Goal: Transaction & Acquisition: Purchase product/service

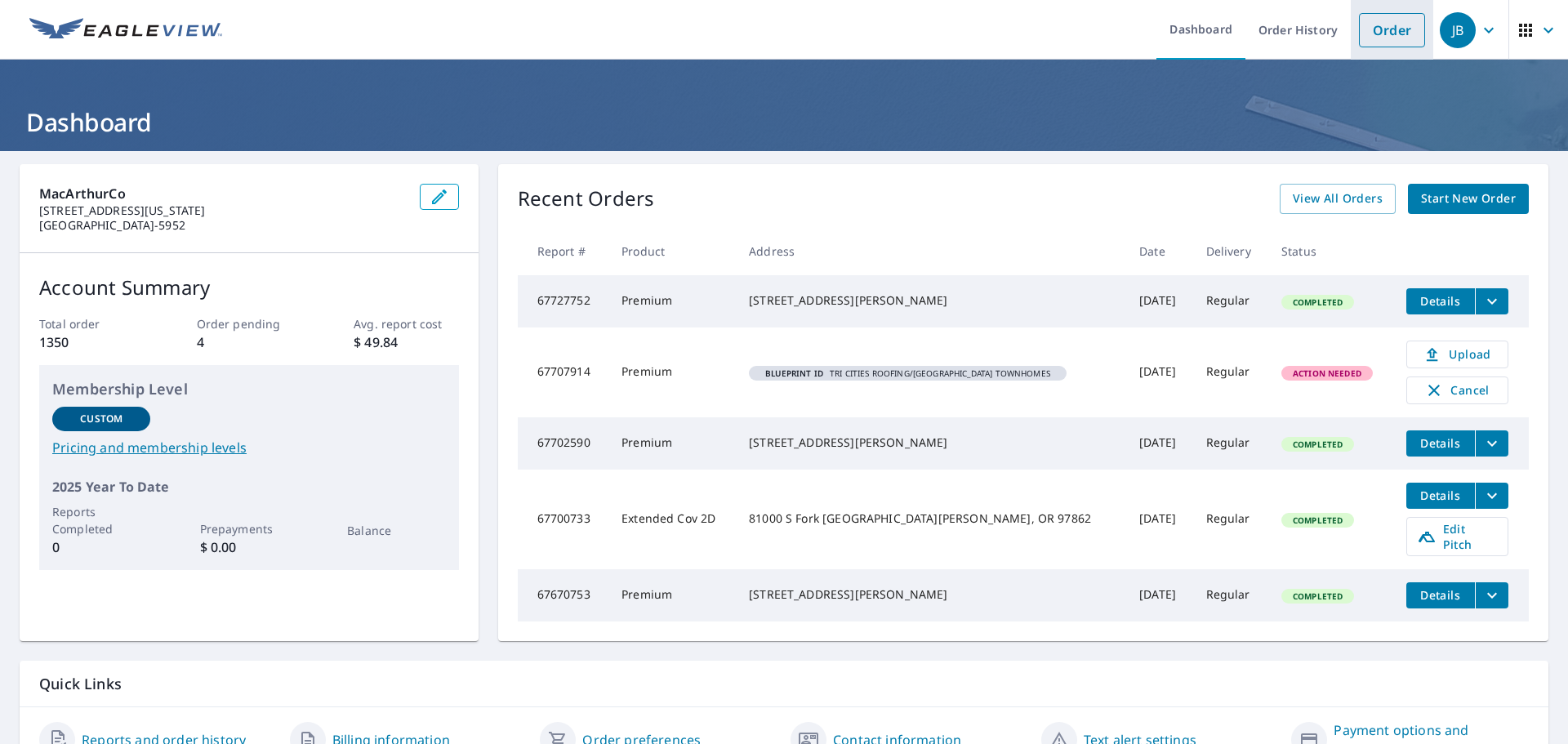
click at [1366, 32] on link "Order" at bounding box center [1392, 30] width 66 height 35
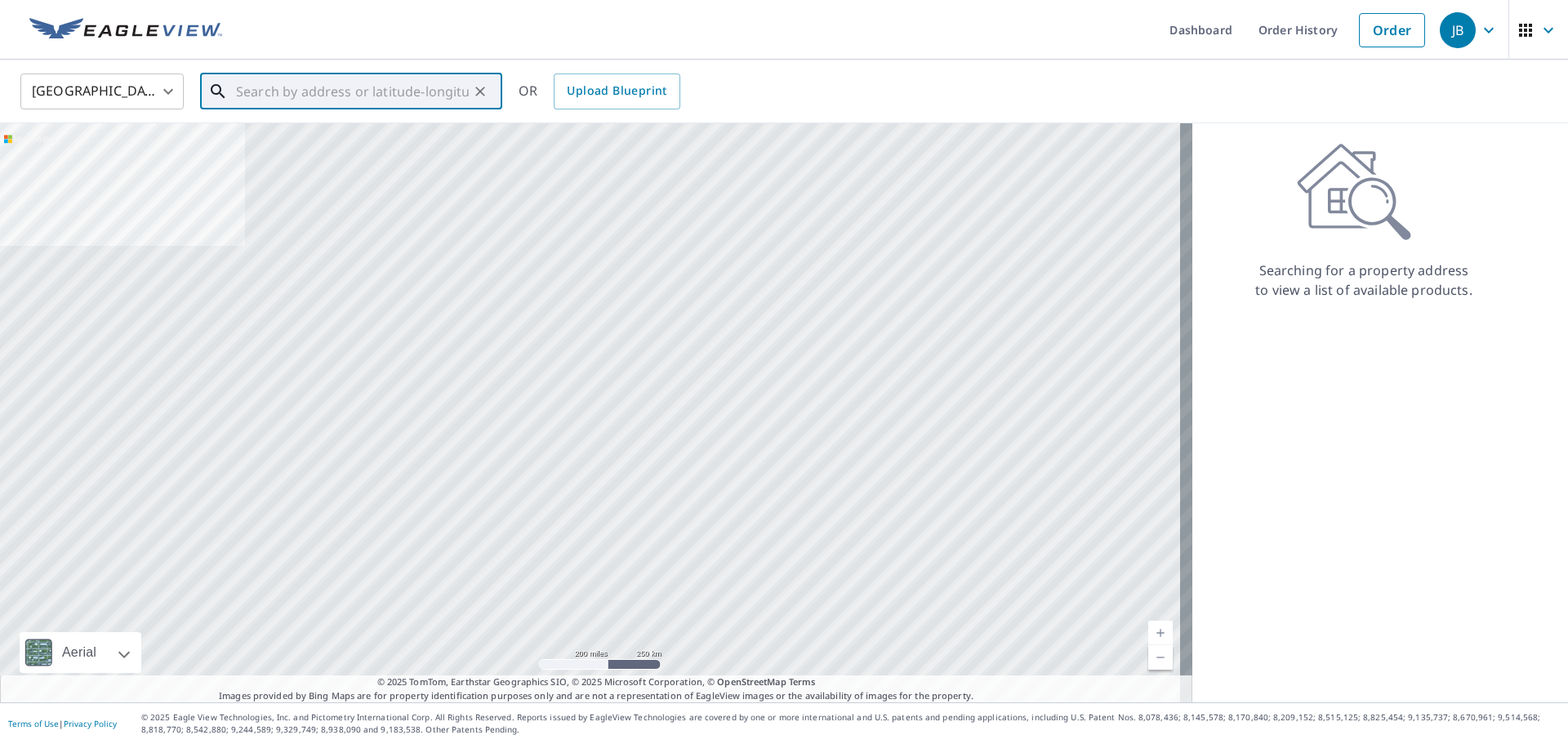
click at [332, 95] on input "text" at bounding box center [352, 91] width 233 height 46
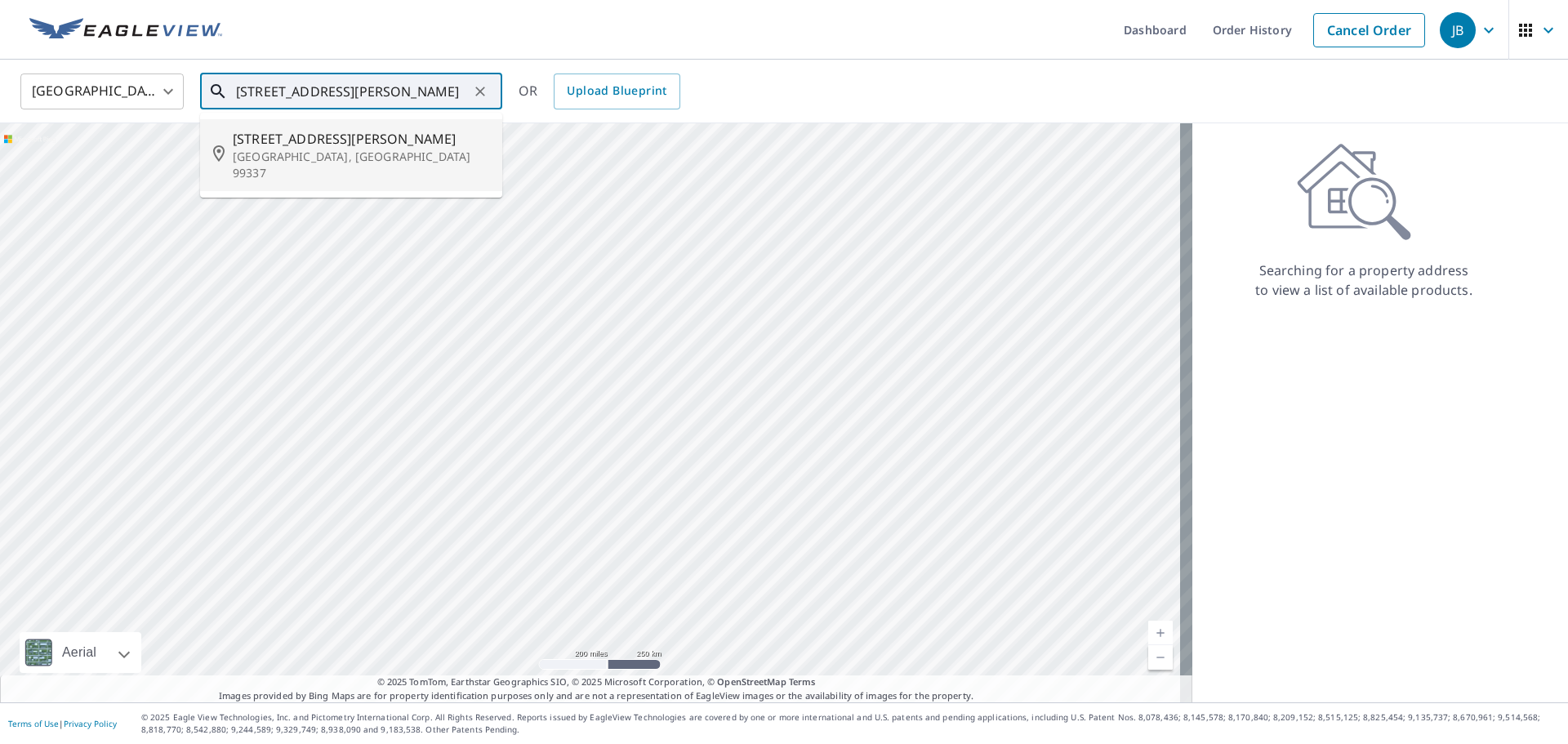
click at [336, 143] on span "[STREET_ADDRESS][PERSON_NAME]" at bounding box center [361, 138] width 257 height 19
type input "[STREET_ADDRESS][PERSON_NAME]"
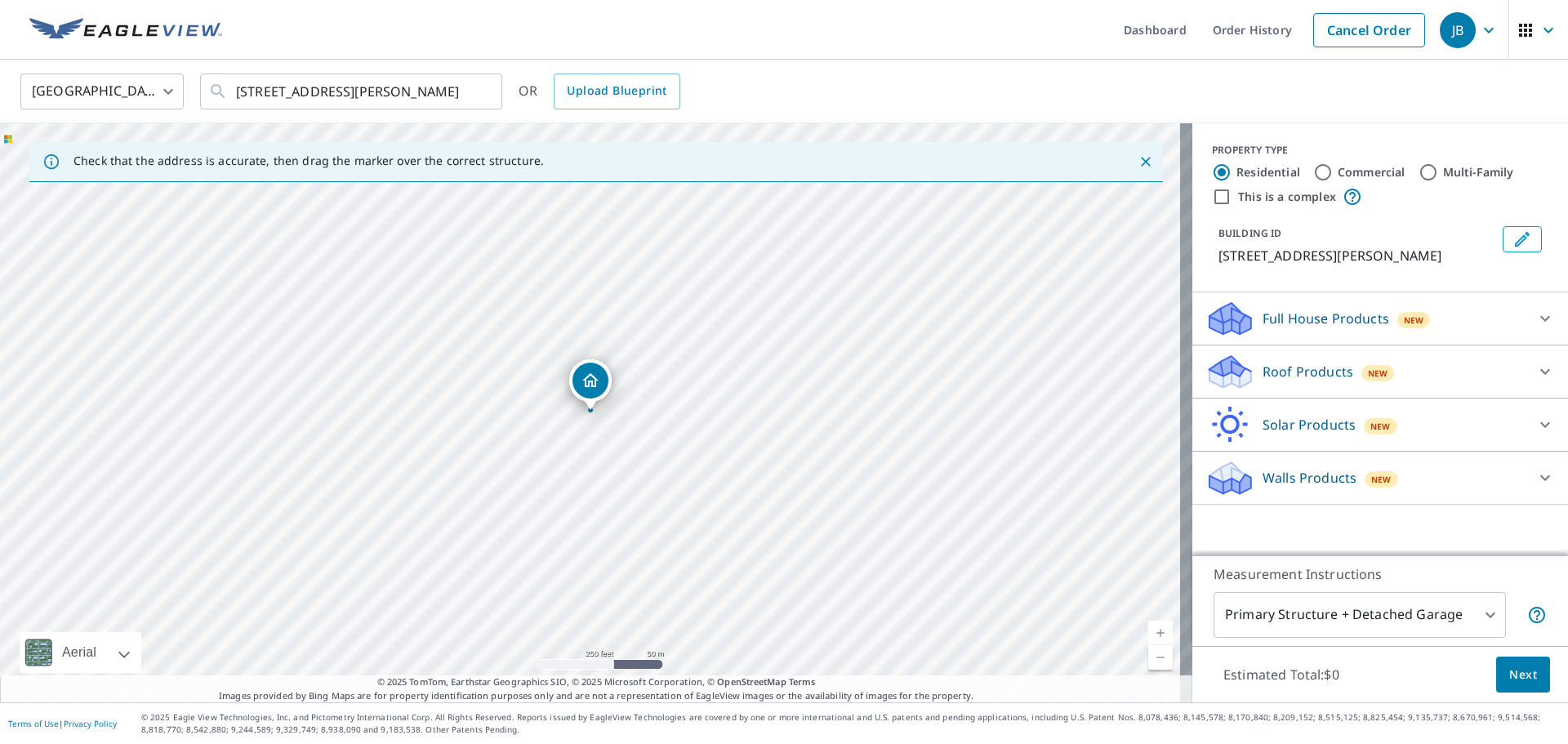
click at [1287, 371] on p "Roof Products" at bounding box center [1308, 371] width 90 height 19
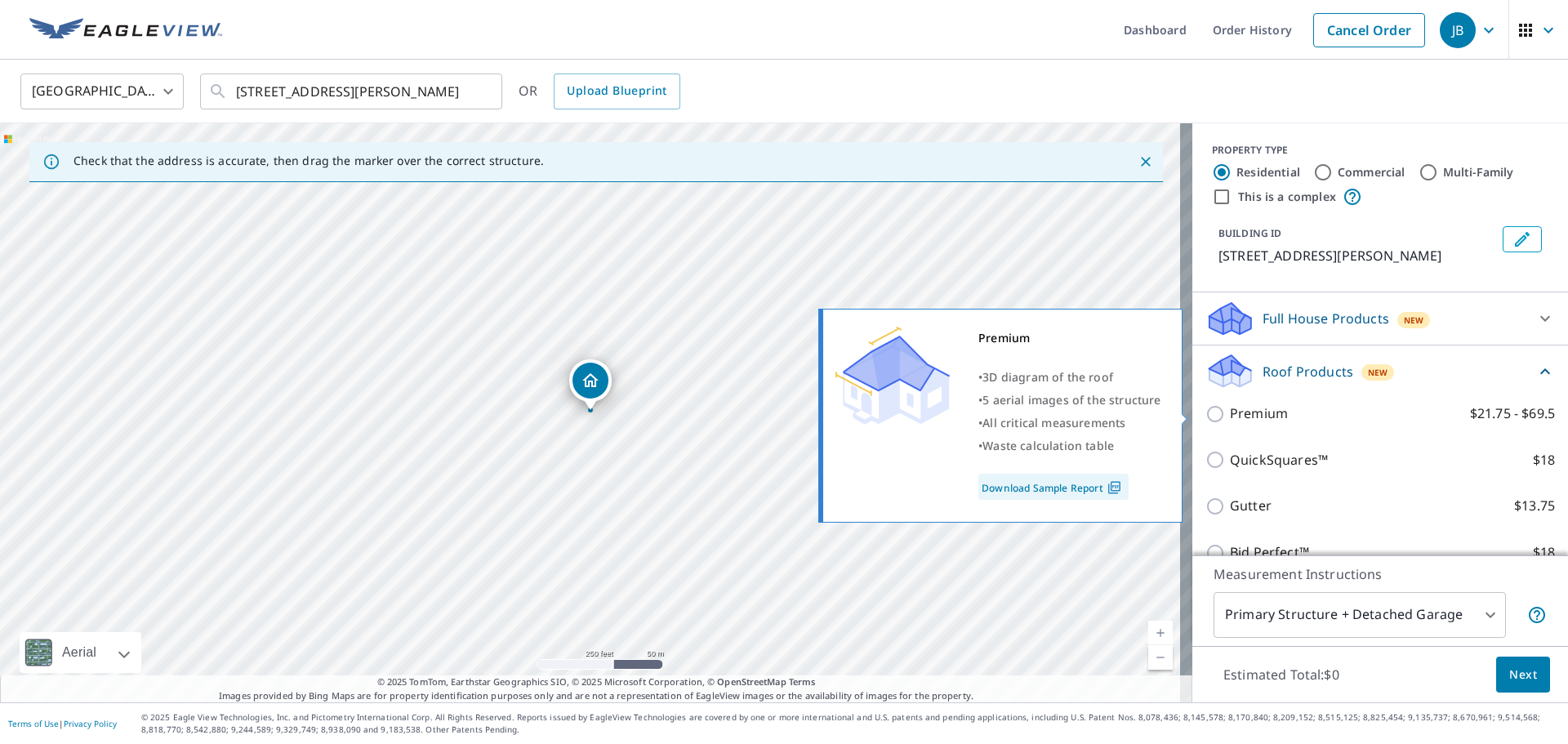
click at [1257, 422] on p "Premium" at bounding box center [1258, 414] width 58 height 20
click at [1230, 422] on input "Premium $21.75 - $69.5" at bounding box center [1217, 413] width 25 height 19
checkbox input "true"
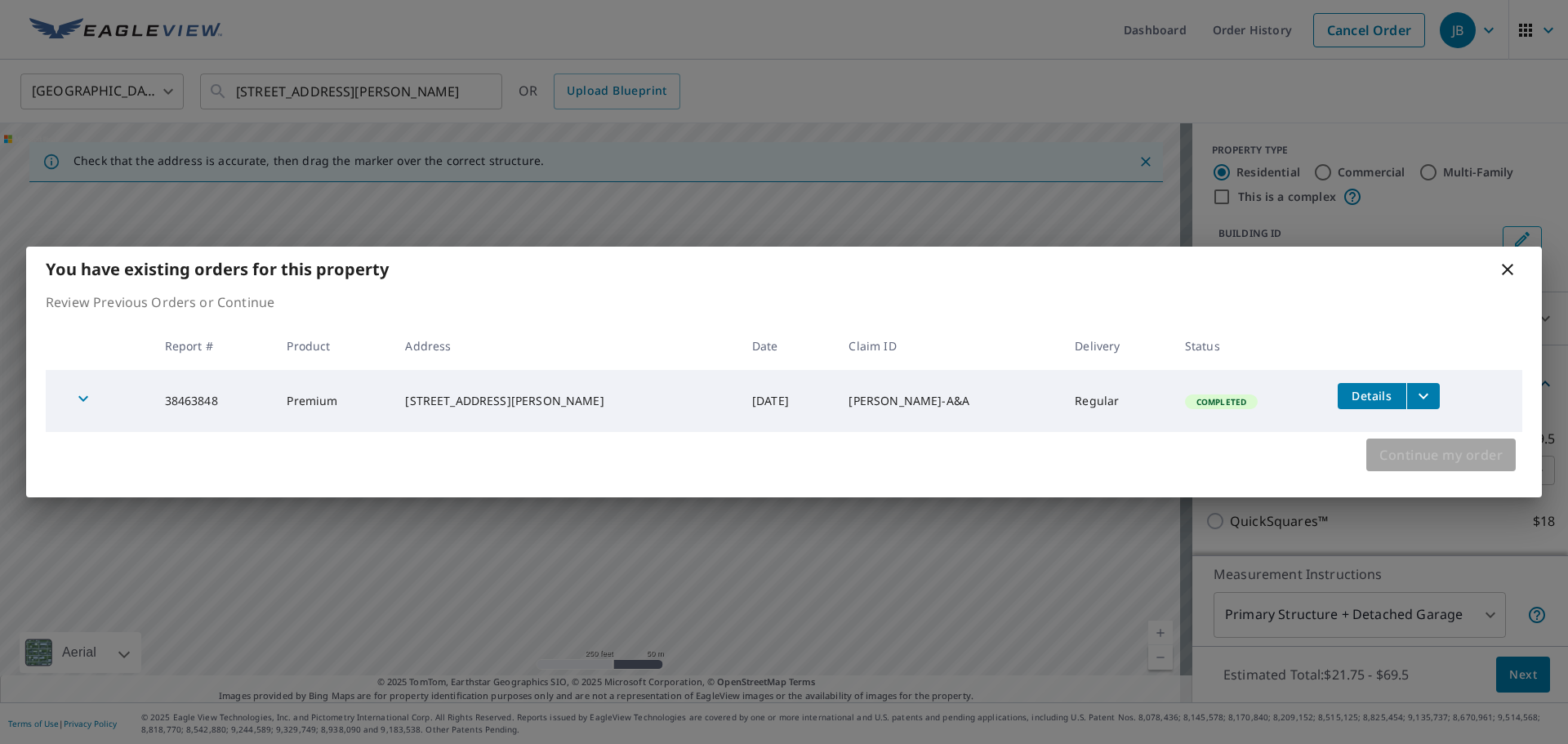
click at [1419, 452] on span "Continue my order" at bounding box center [1441, 454] width 123 height 23
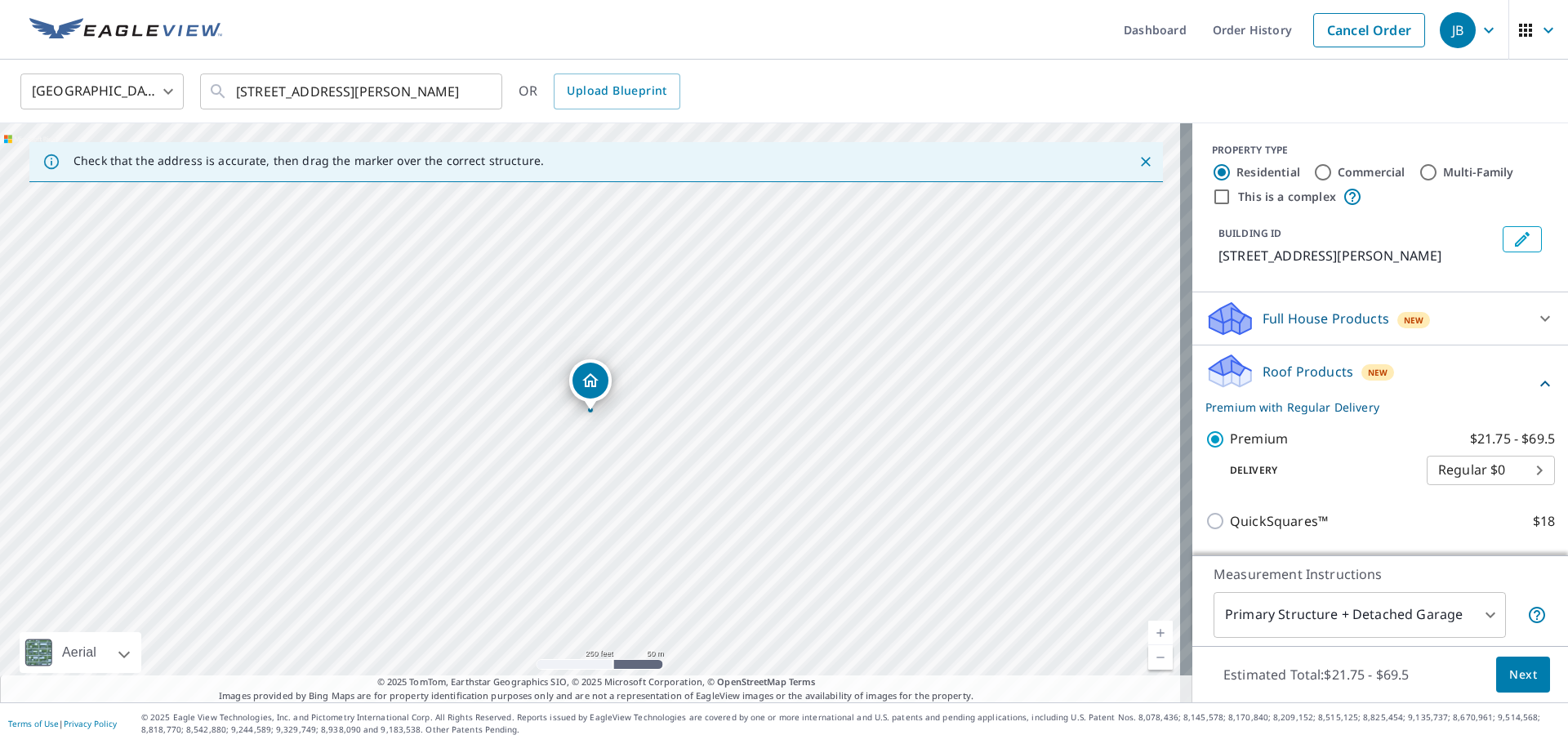
click at [1522, 688] on button "Next" at bounding box center [1522, 675] width 54 height 37
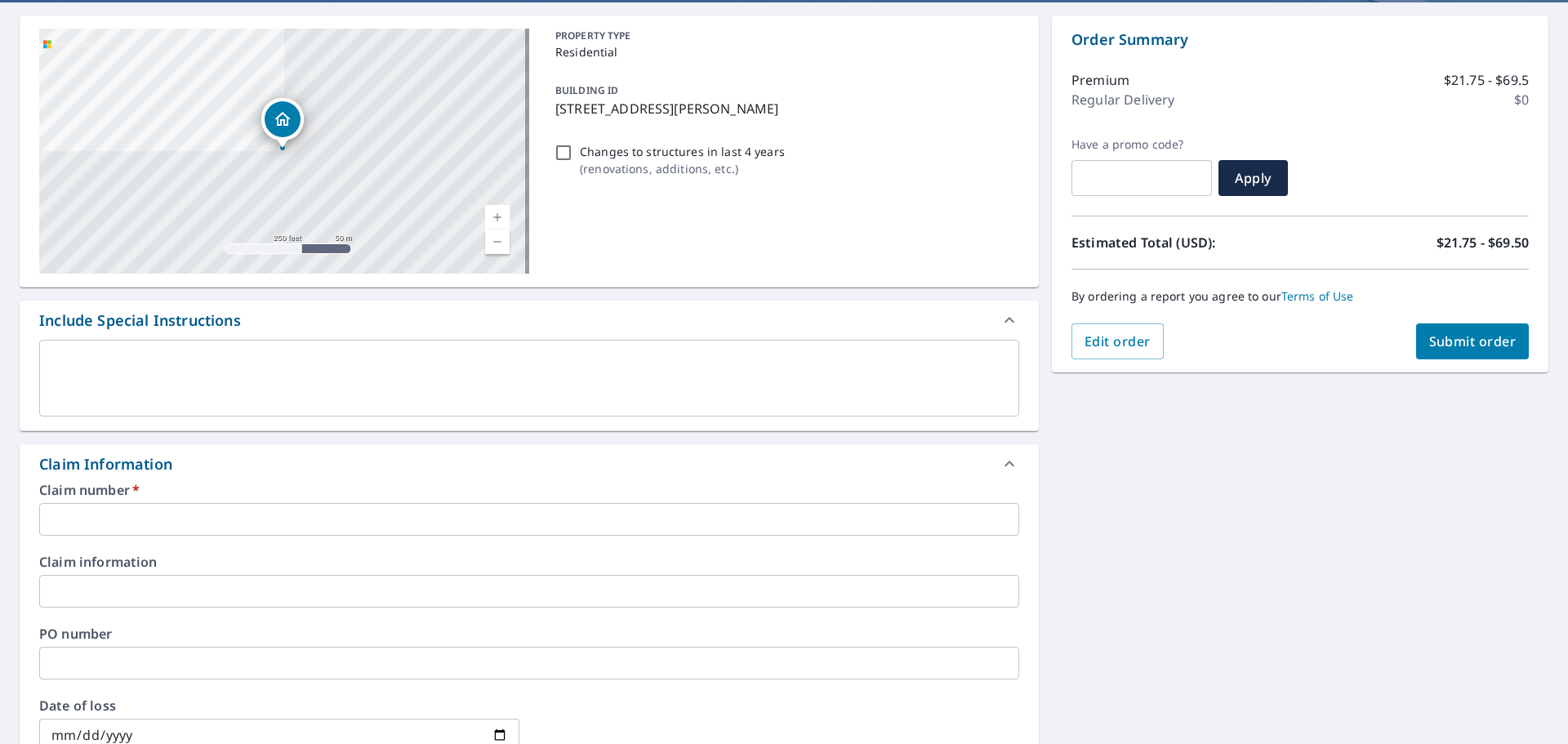
scroll to position [164, 0]
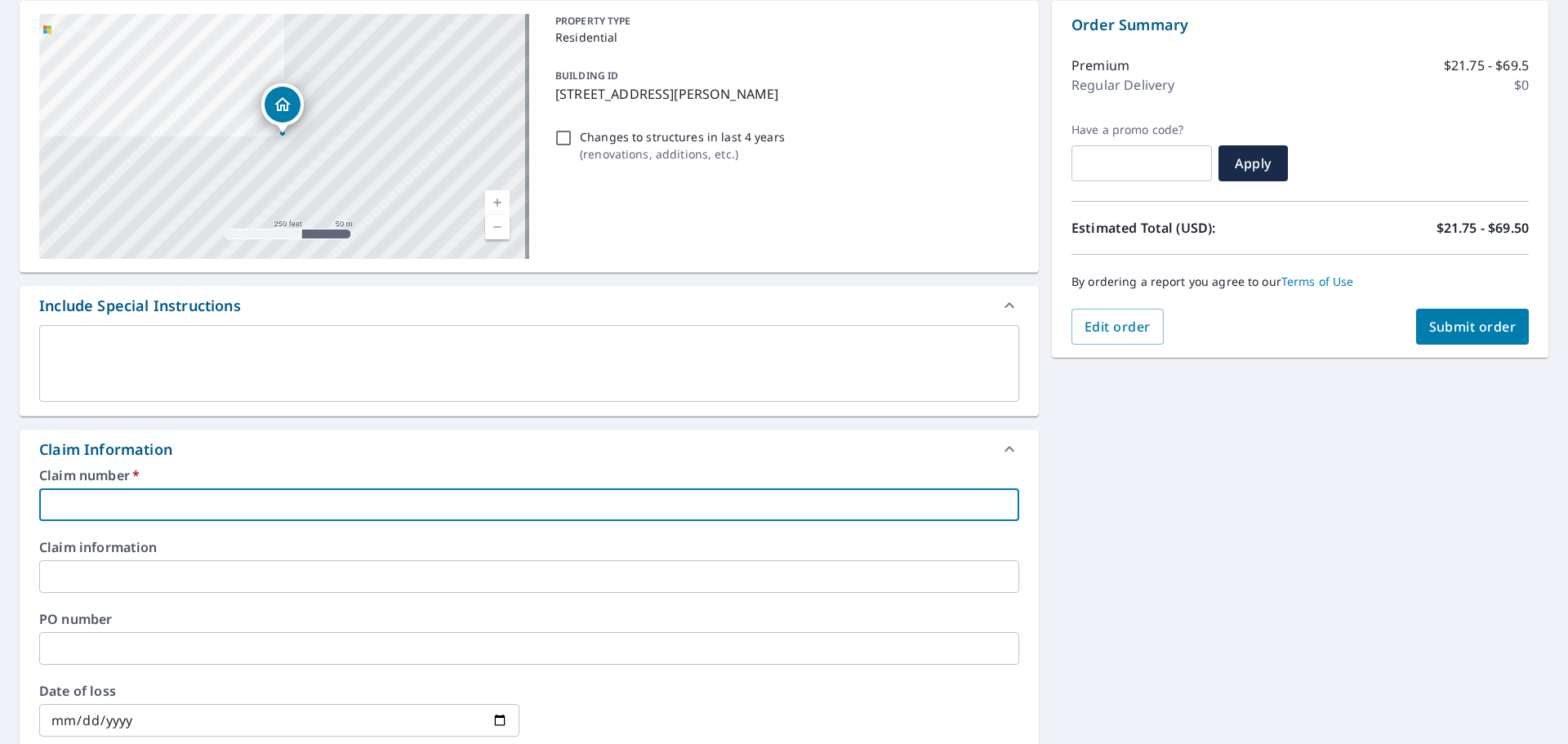
click at [322, 500] on input "text" at bounding box center [529, 505] width 980 height 33
type input "Tri Cities Roofing"
checkbox input "true"
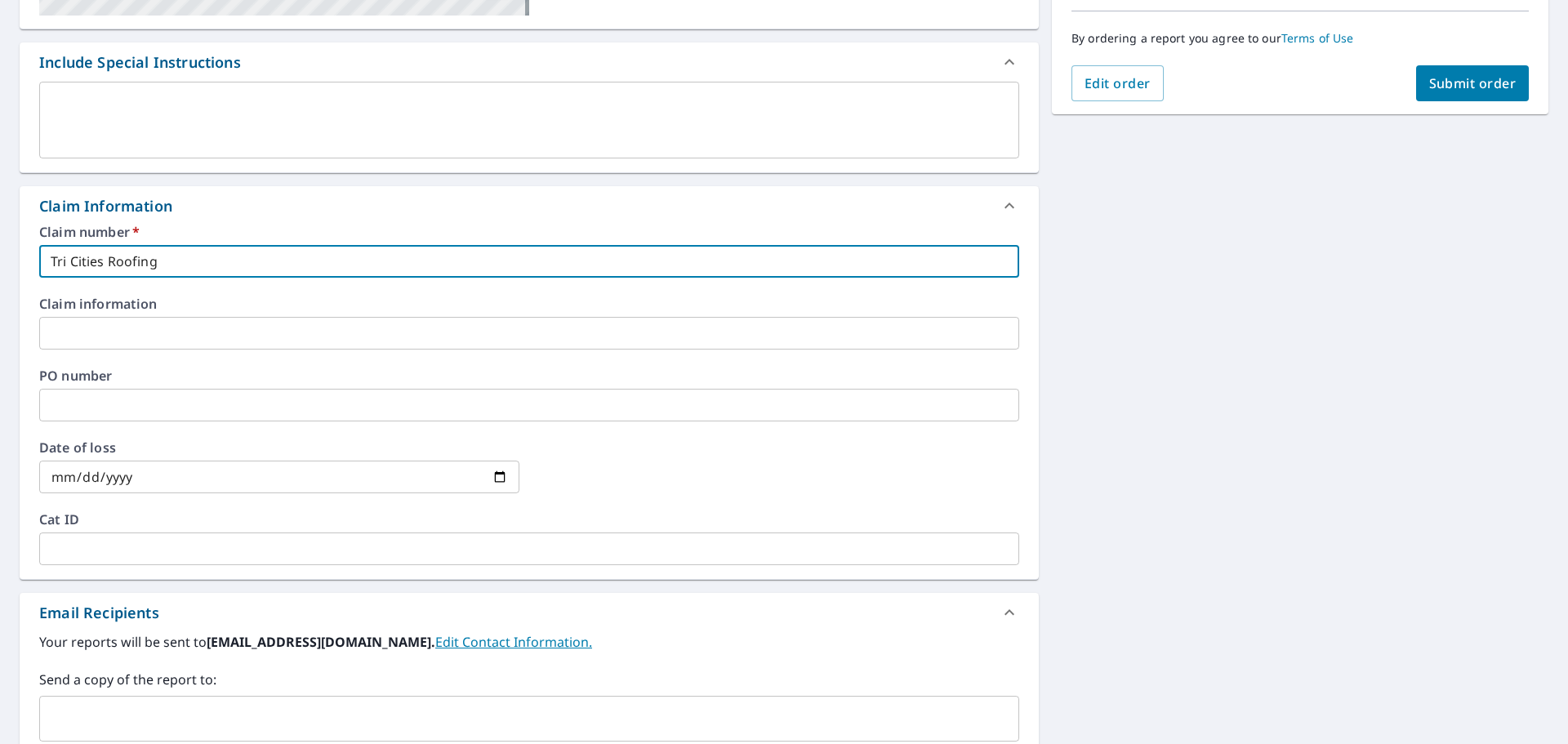
scroll to position [409, 0]
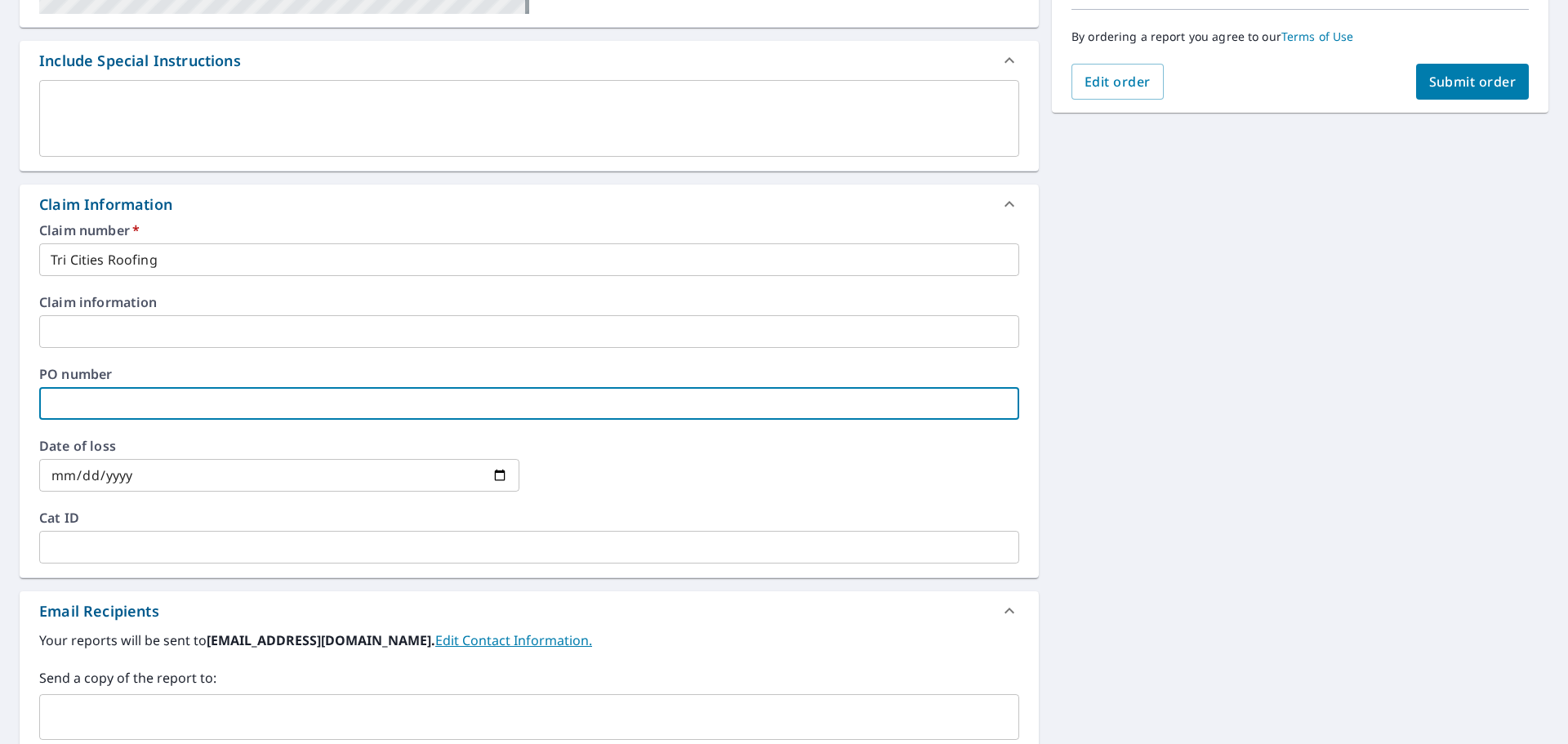
click at [253, 390] on input "text" at bounding box center [529, 404] width 980 height 33
type input "4"
checkbox input "true"
type input "41"
checkbox input "true"
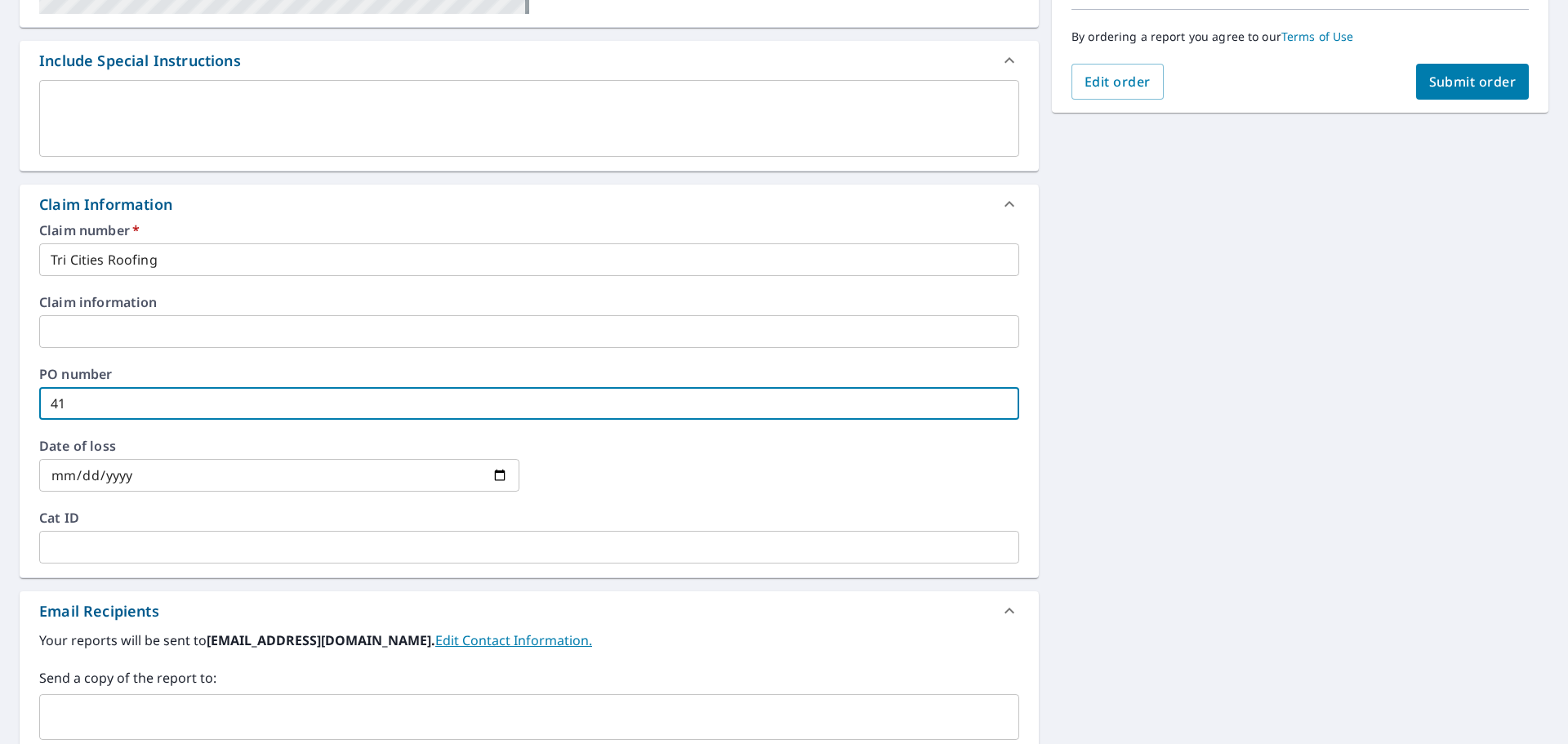
type input "410"
checkbox input "true"
type input "4105"
checkbox input "true"
type input "4105"
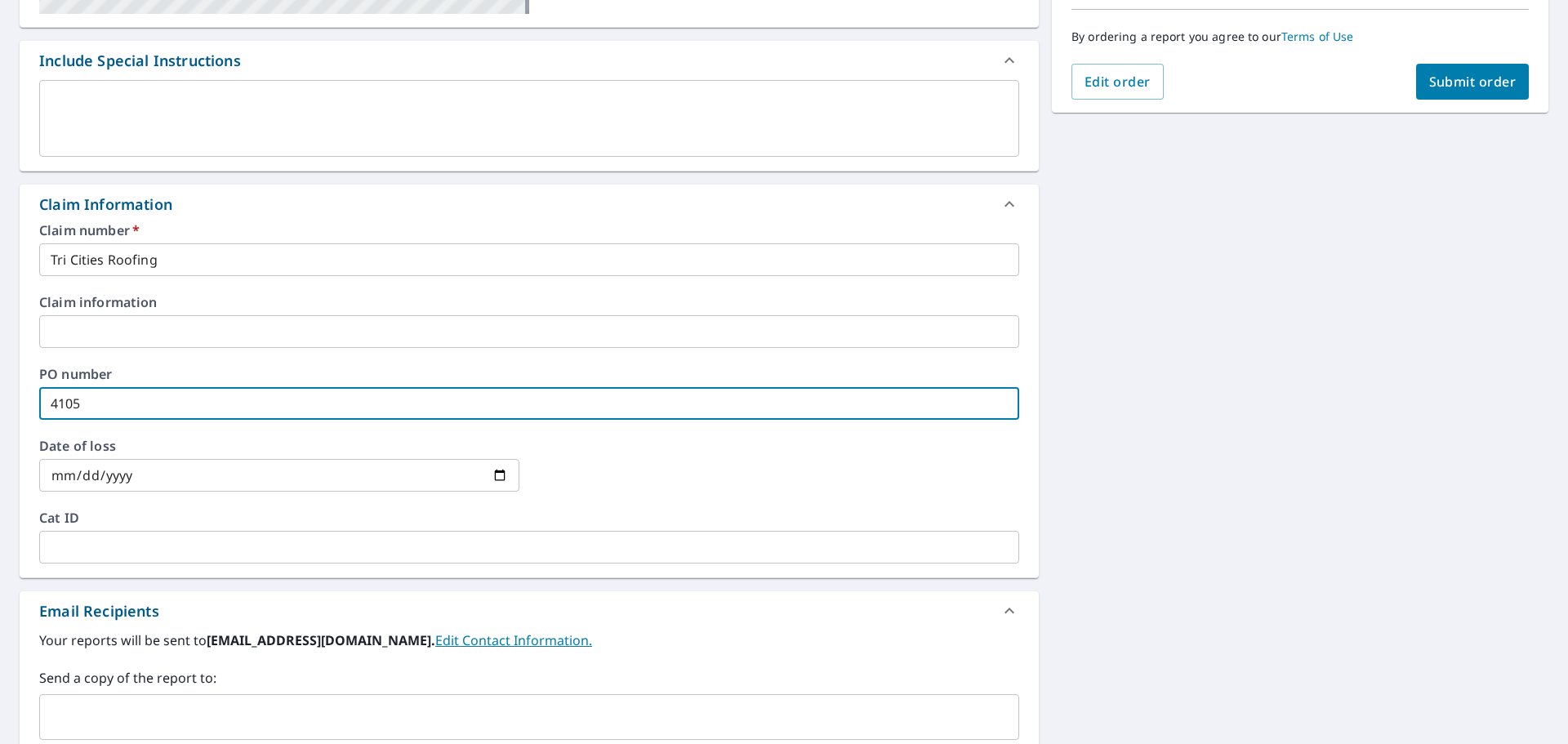
checkbox input "true"
type input "4105 S"
checkbox input "true"
type input "4105 S"
checkbox input "true"
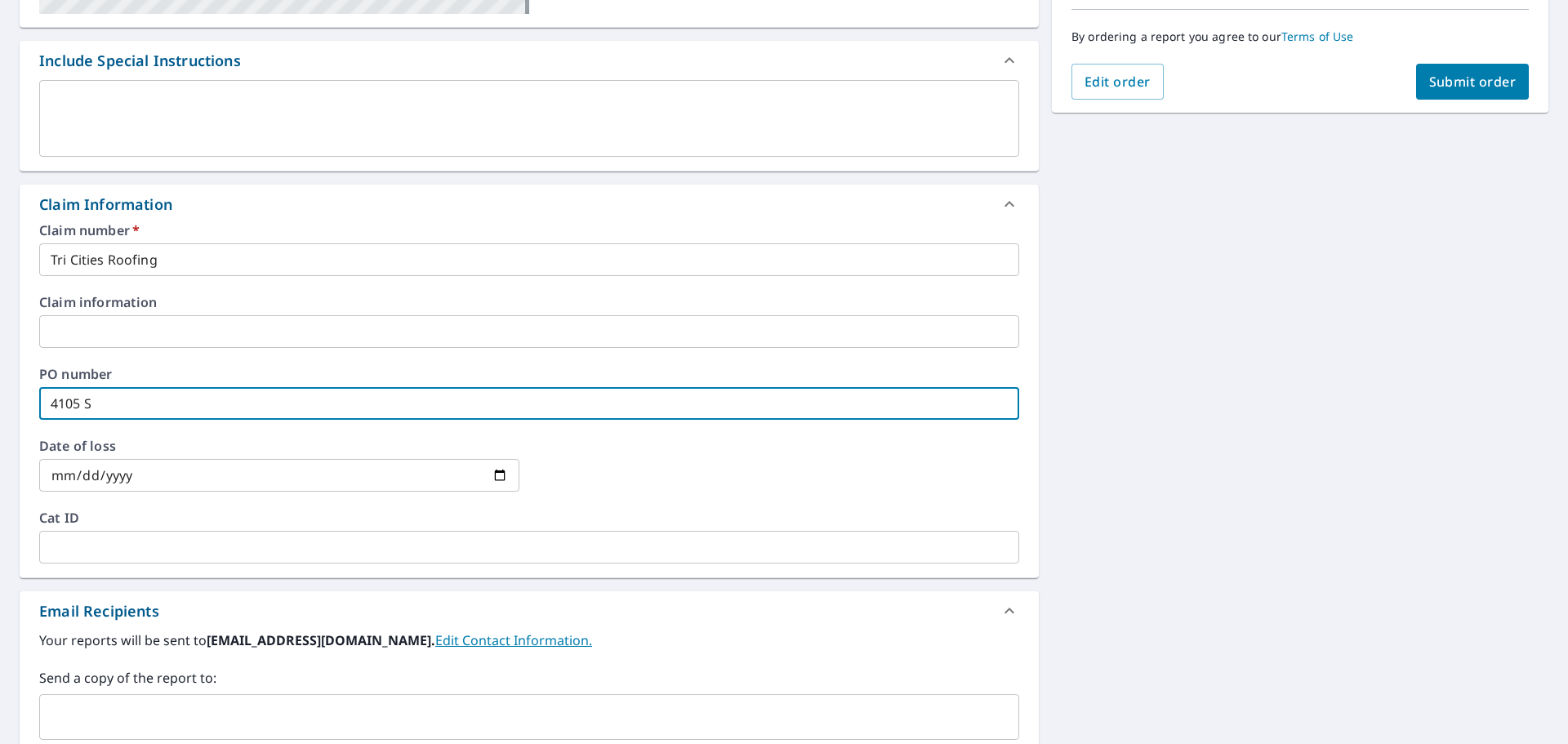
type input "4105 S K"
checkbox input "true"
type input "4105 S KE"
checkbox input "true"
type input "4105 S KEL"
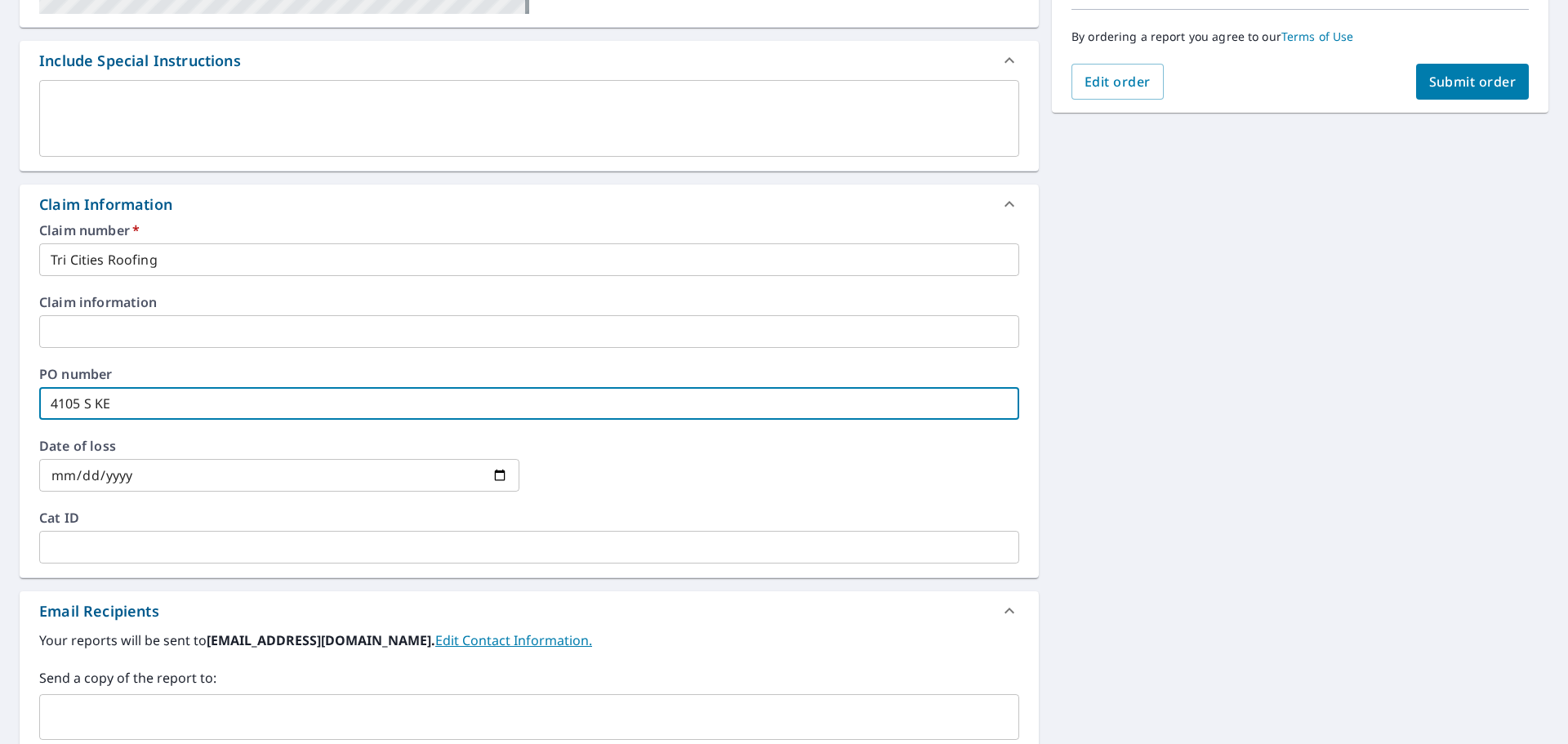
checkbox input "true"
type input "4105 S [PERSON_NAME]"
checkbox input "true"
type input "4105 S [PERSON_NAME]"
checkbox input "true"
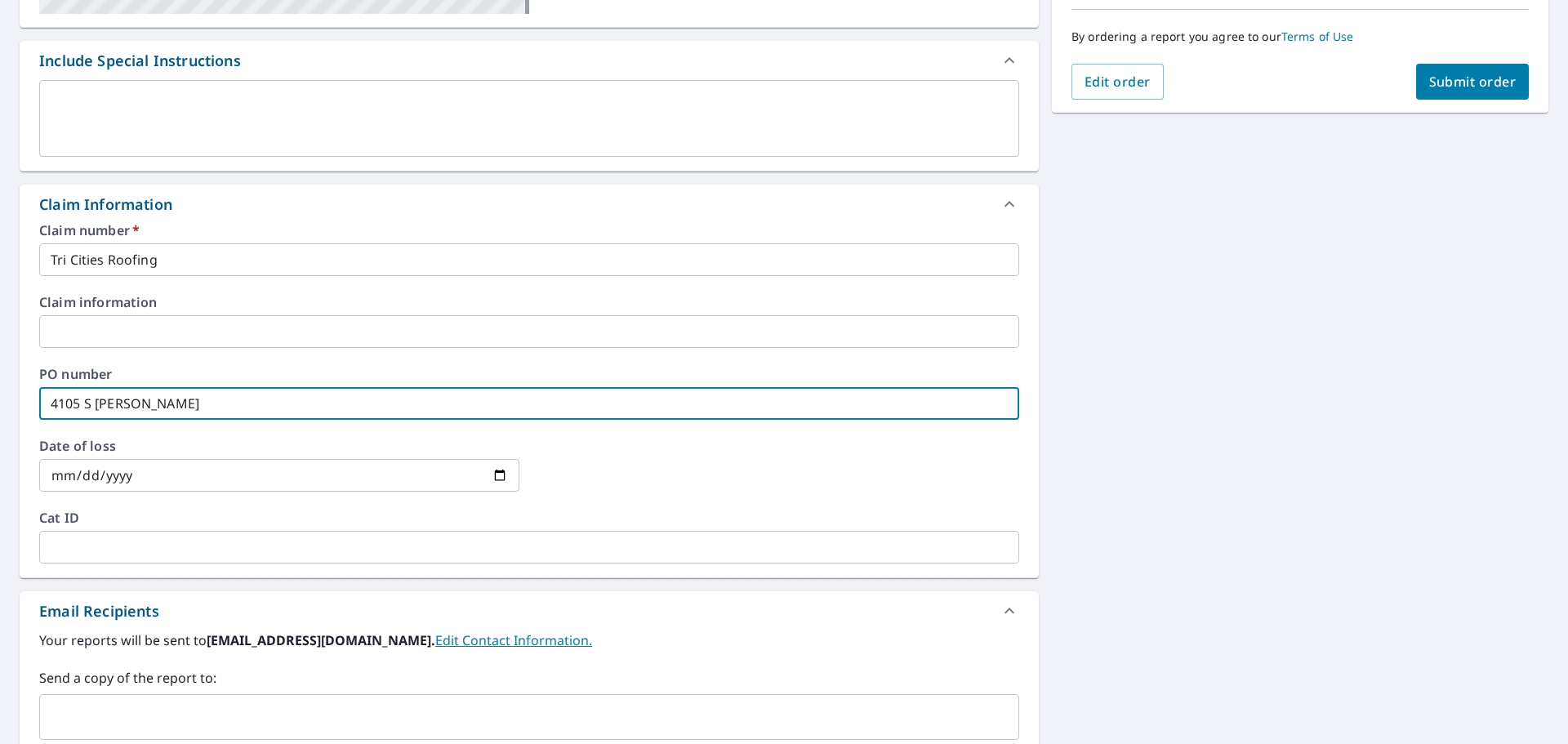
type input "4105 S [PERSON_NAME]"
checkbox input "true"
type input "4105 S [PERSON_NAME]"
checkbox input "true"
type input "4105 S [PERSON_NAME] S"
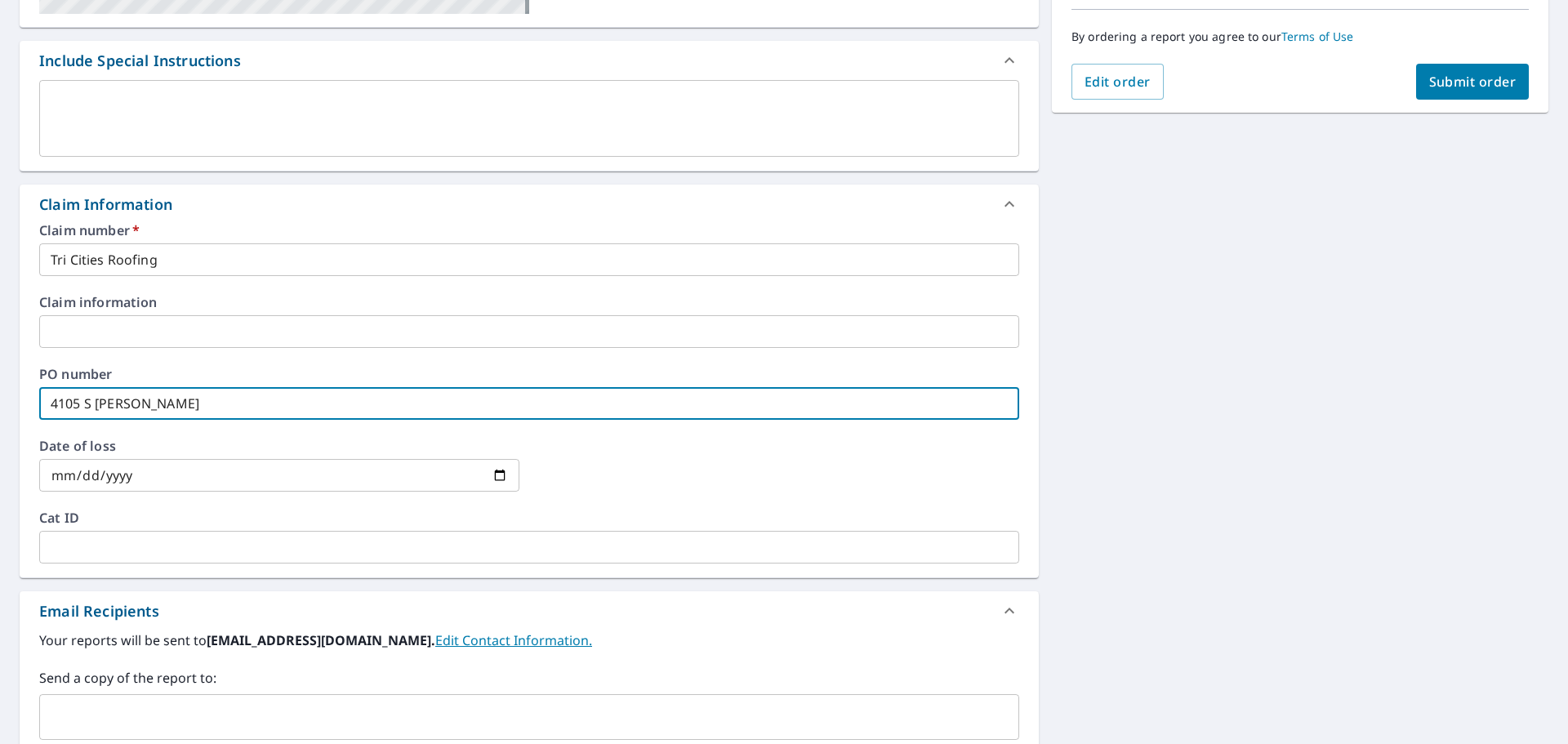
checkbox input "true"
type input "[STREET_ADDRESS][PERSON_NAME]"
checkbox input "true"
type input "[STREET_ADDRESS][PERSON_NAME]"
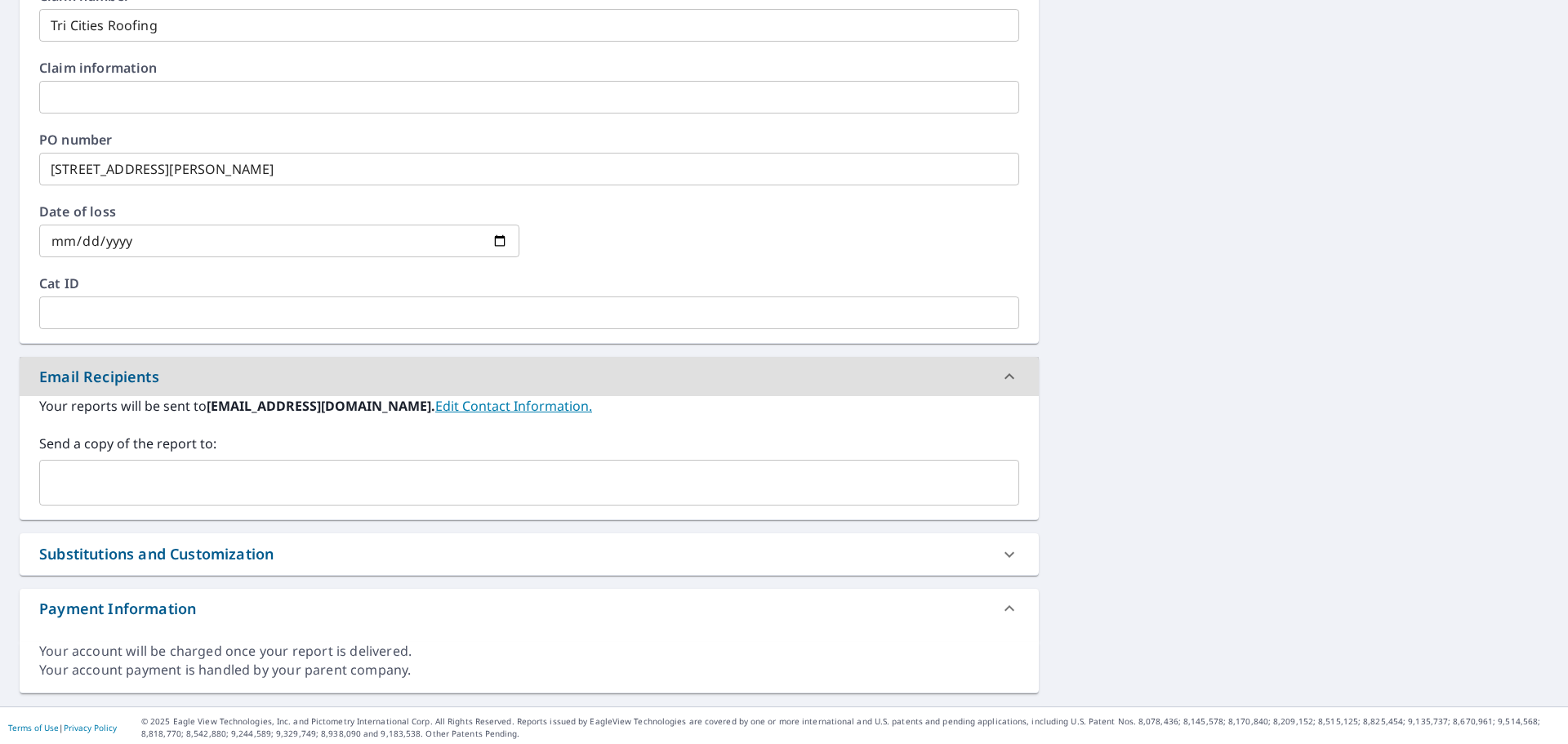
scroll to position [647, 0]
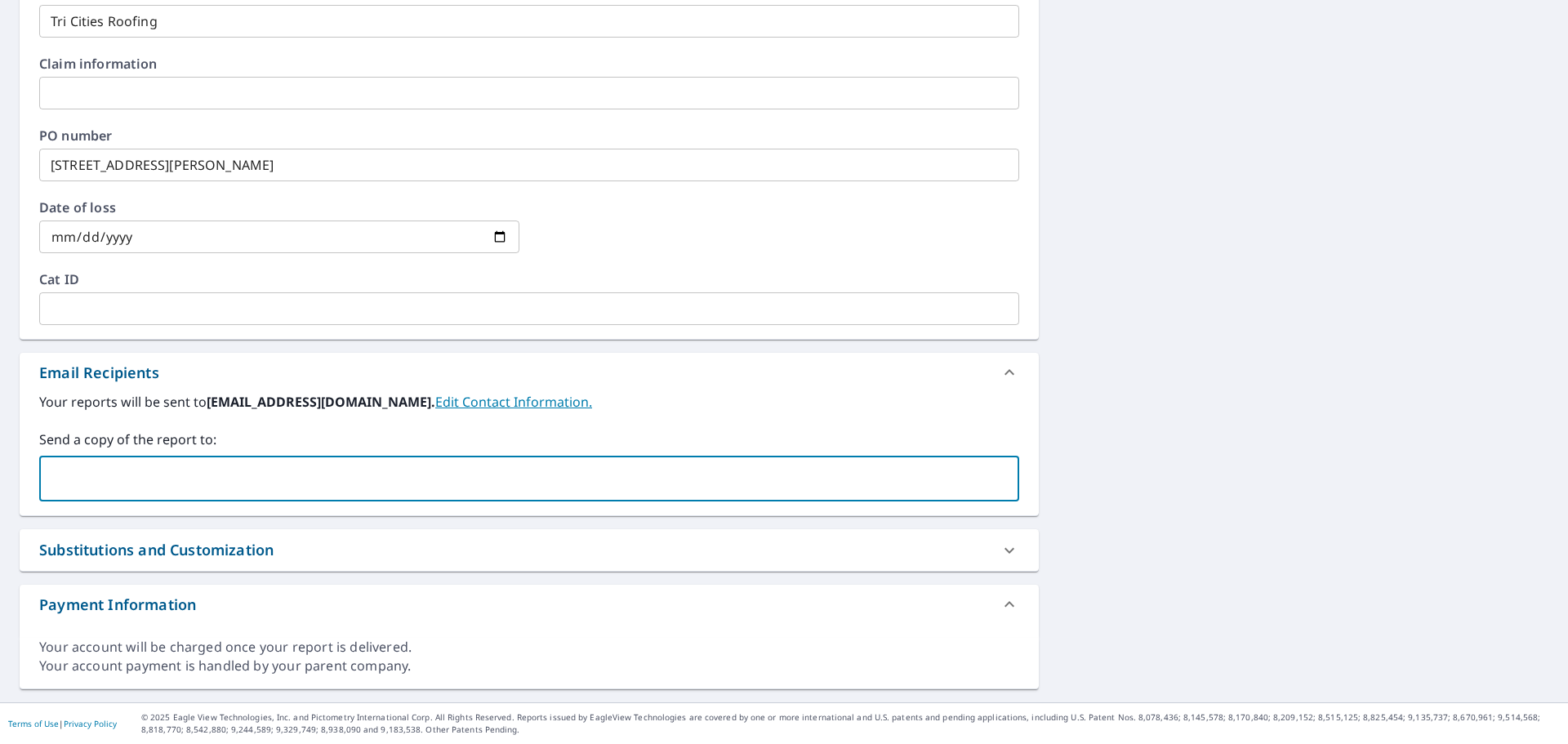
click at [262, 469] on input "text" at bounding box center [517, 479] width 941 height 31
paste input "From Subject Received Size Categories [PERSON_NAME], Diego FW: MacArthurCo Orde…"
type input "From Subject Received Size Categories [PERSON_NAME], Diego FW: MacArthurCo Orde…"
click at [997, 479] on icon "Clear" at bounding box center [1001, 478] width 10 height 10
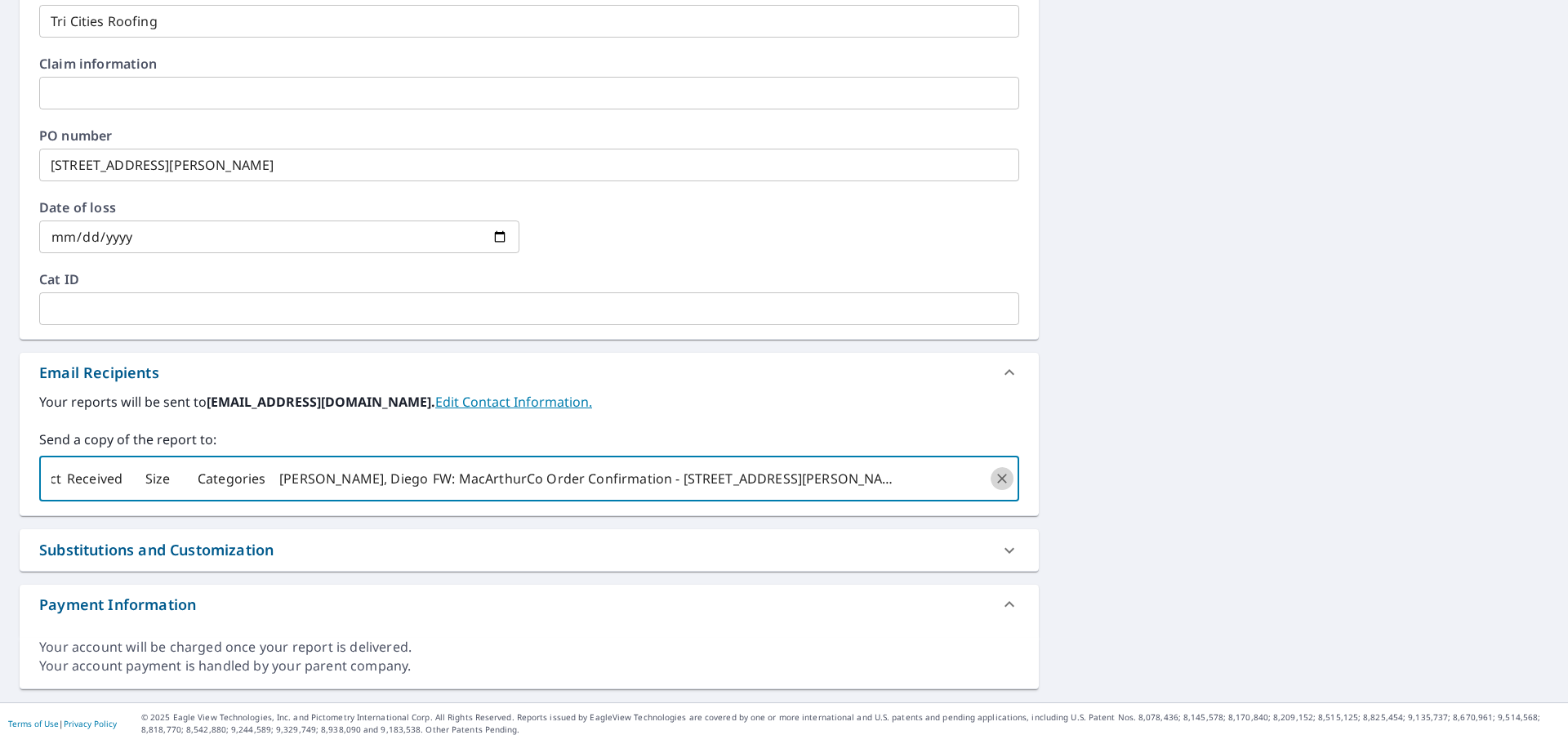
checkbox input "true"
click at [425, 493] on input "text" at bounding box center [517, 479] width 941 height 31
paste input "[EMAIL_ADDRESS][DOMAIN_NAME]"
type input "[EMAIL_ADDRESS][DOMAIN_NAME]"
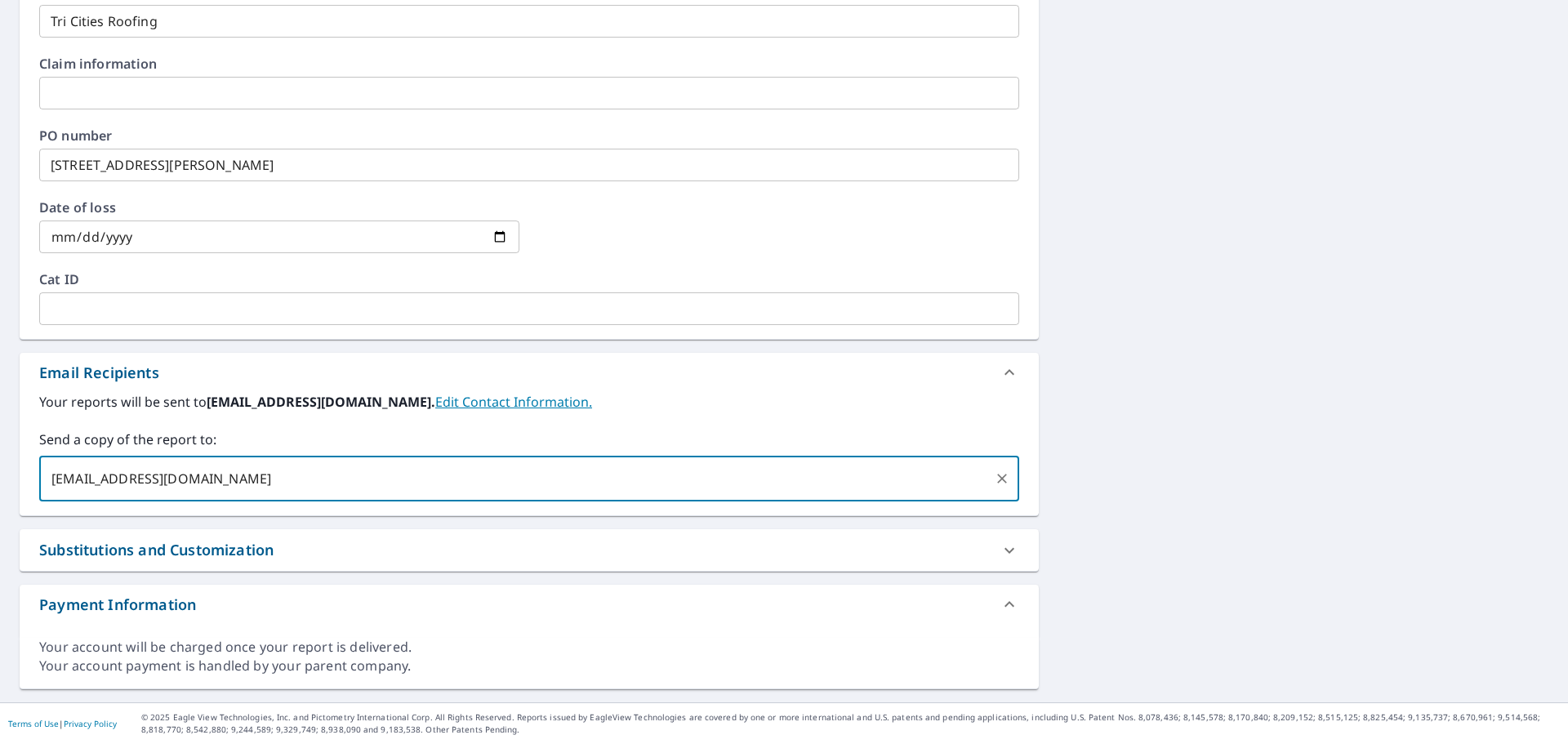
checkbox input "true"
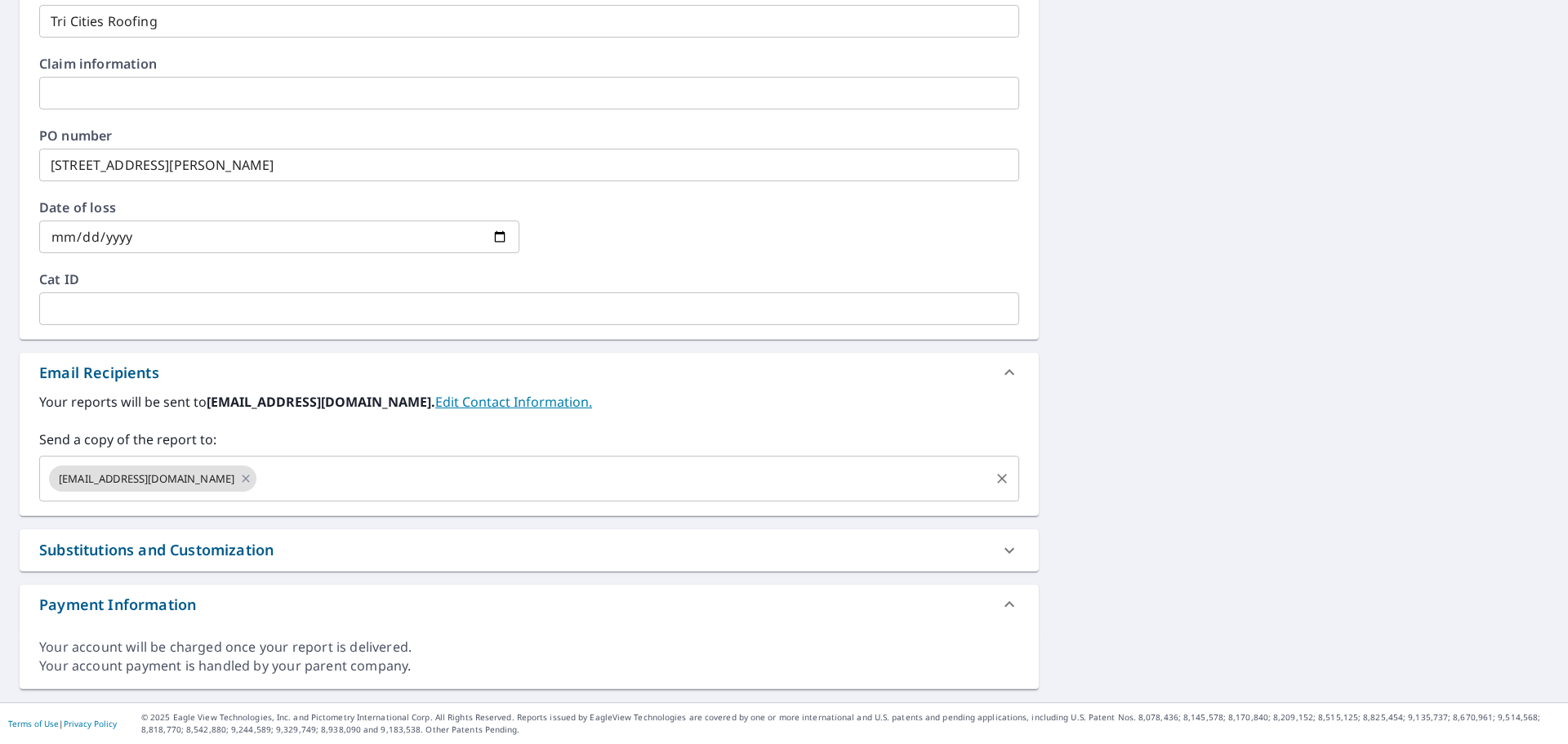
click at [353, 485] on input "text" at bounding box center [622, 479] width 728 height 31
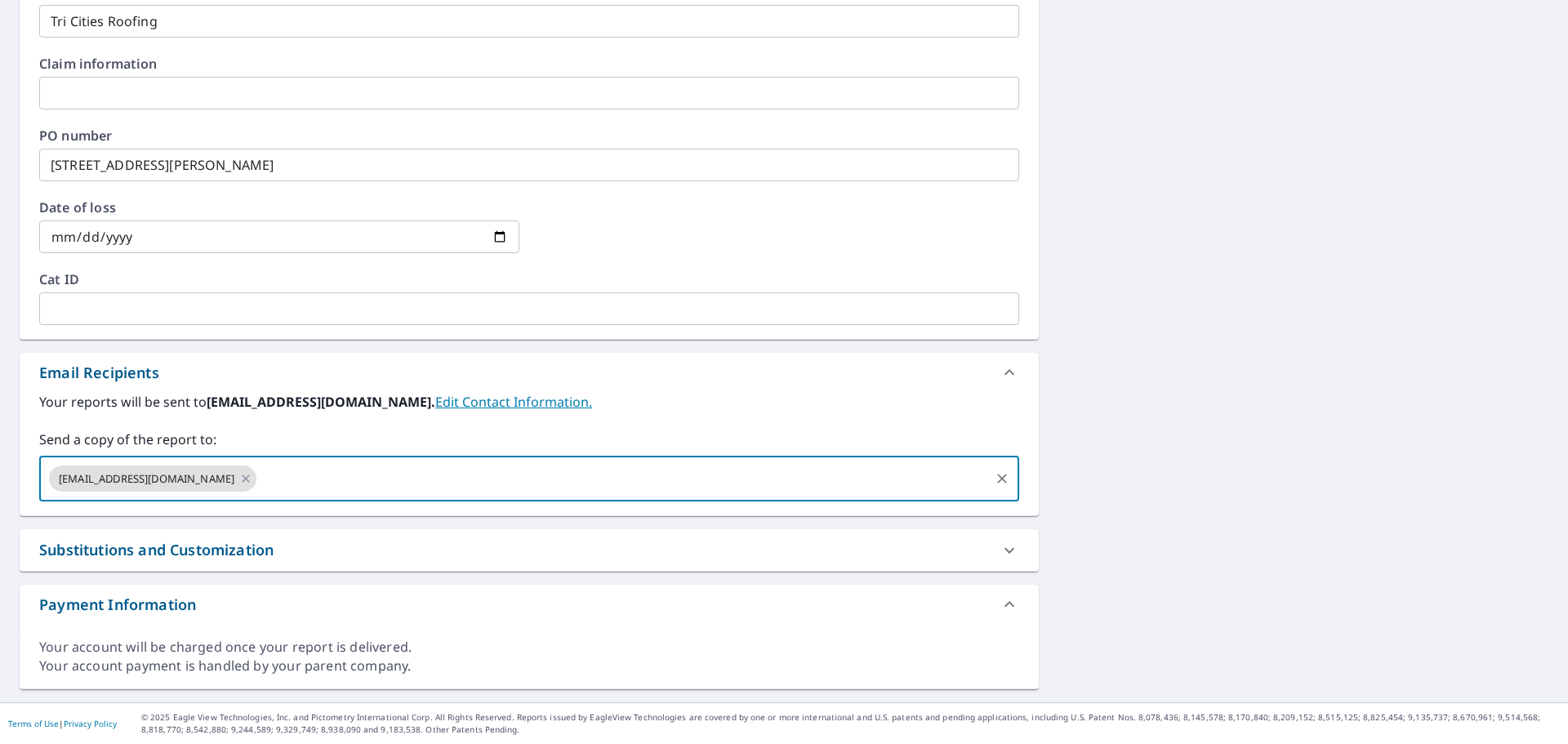
paste input "[EMAIL_ADDRESS][DOMAIN_NAME]"
type input "[EMAIL_ADDRESS][DOMAIN_NAME]"
checkbox input "true"
click at [471, 490] on input "text" at bounding box center [729, 479] width 516 height 31
paste input "[EMAIL_ADDRESS][DOMAIN_NAME]"
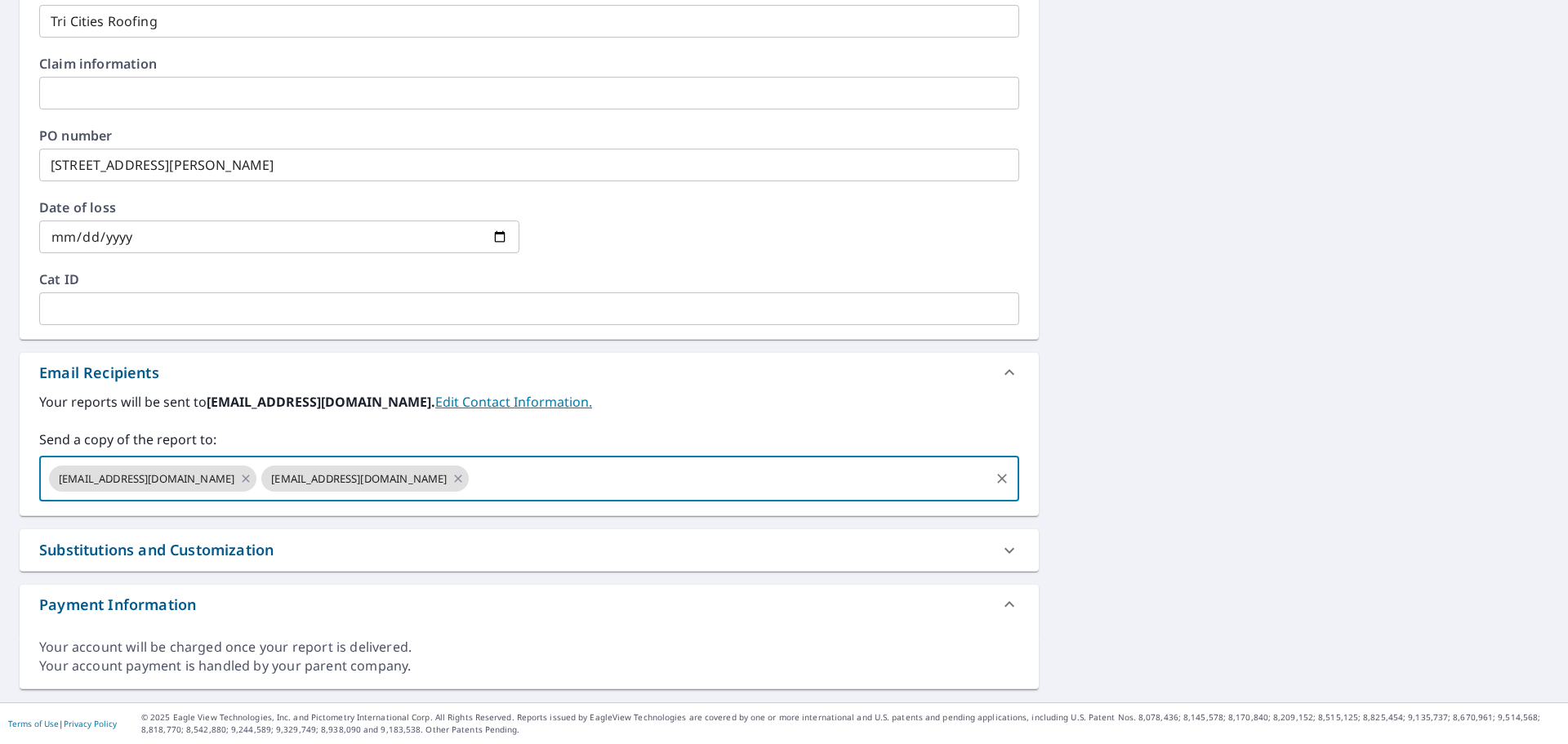
type input "[EMAIL_ADDRESS][DOMAIN_NAME]"
checkbox input "true"
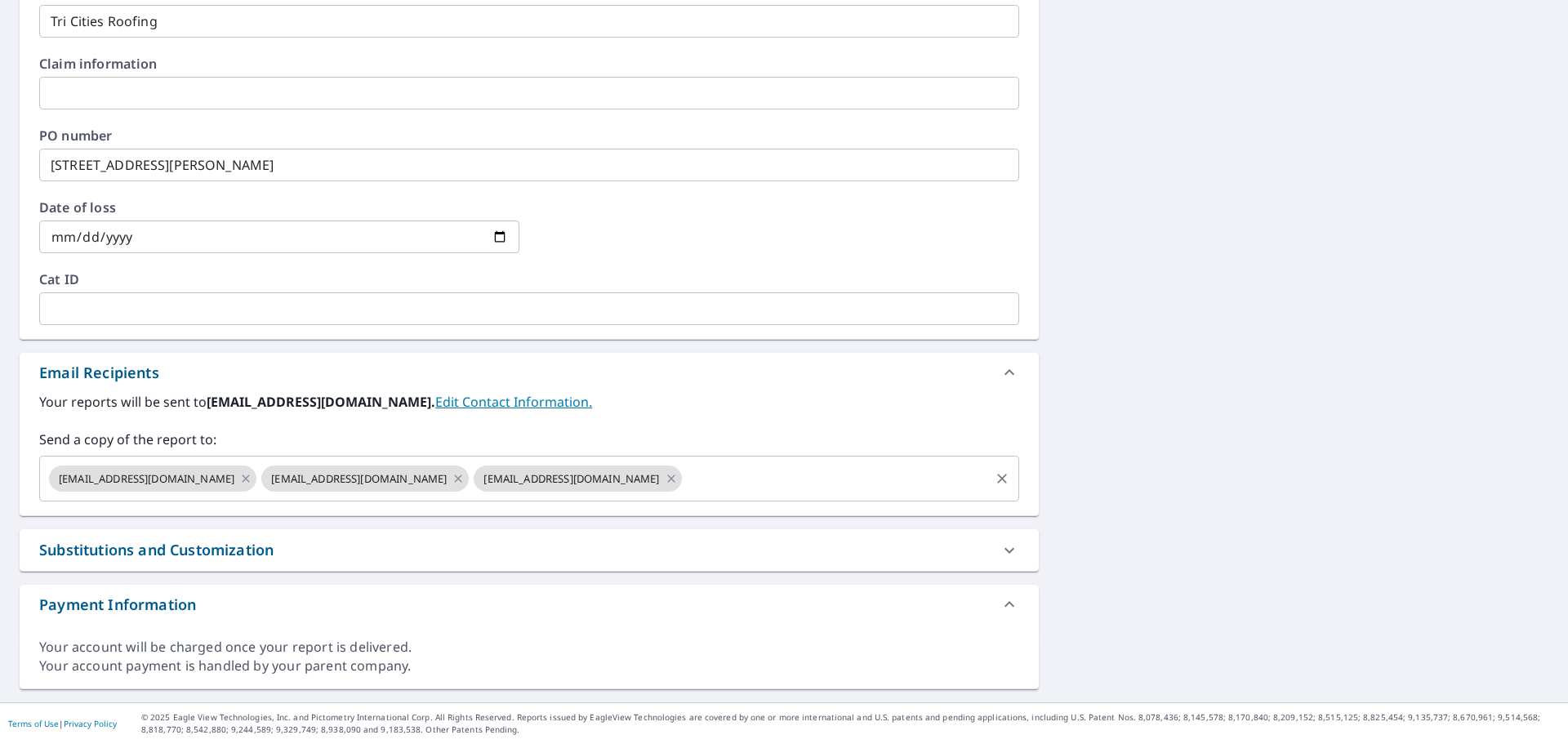
click at [684, 482] on input "text" at bounding box center [836, 479] width 303 height 31
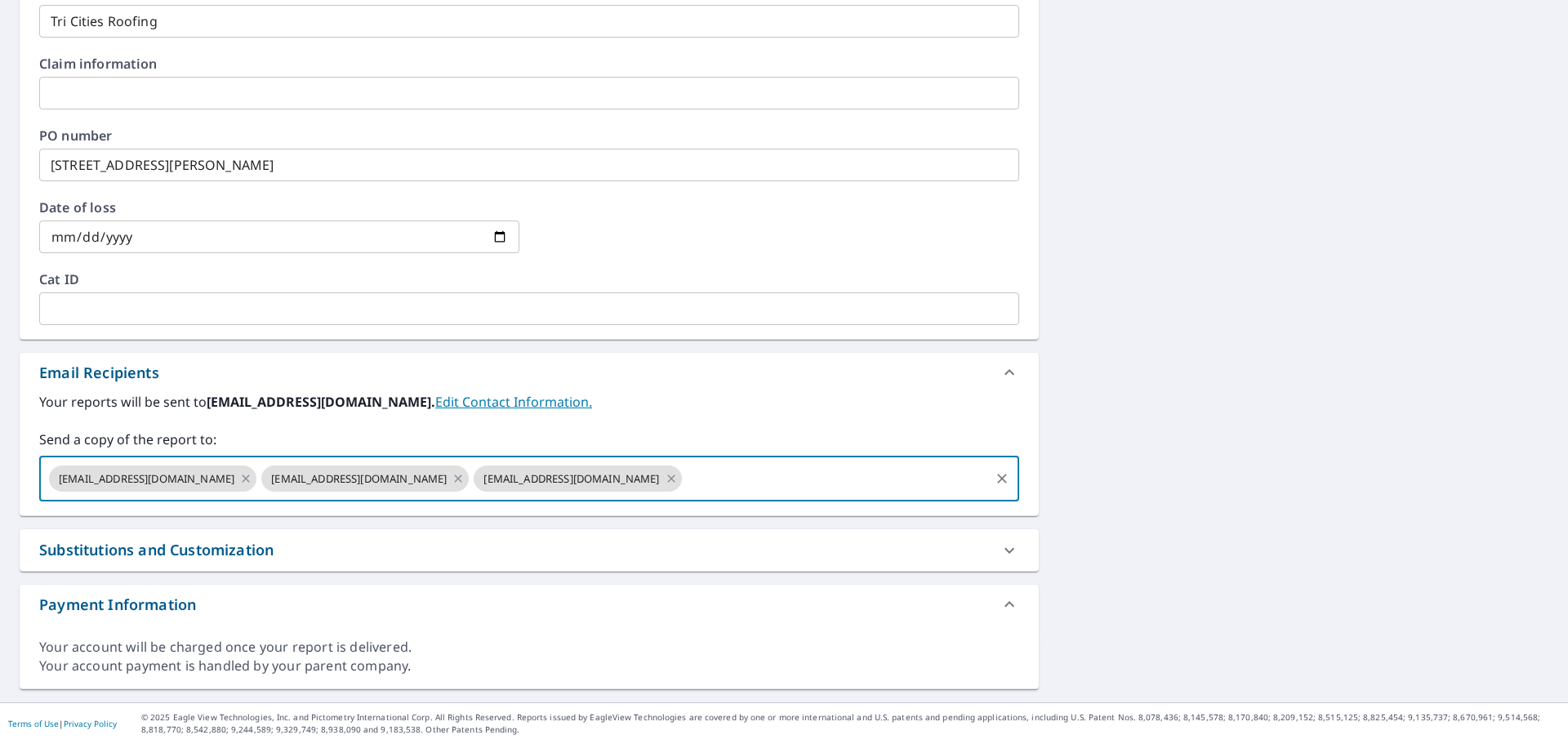
paste input "[EMAIL_ADDRESS][PERSON_NAME][DOMAIN_NAME]"
type input "[EMAIL_ADDRESS][PERSON_NAME][DOMAIN_NAME]"
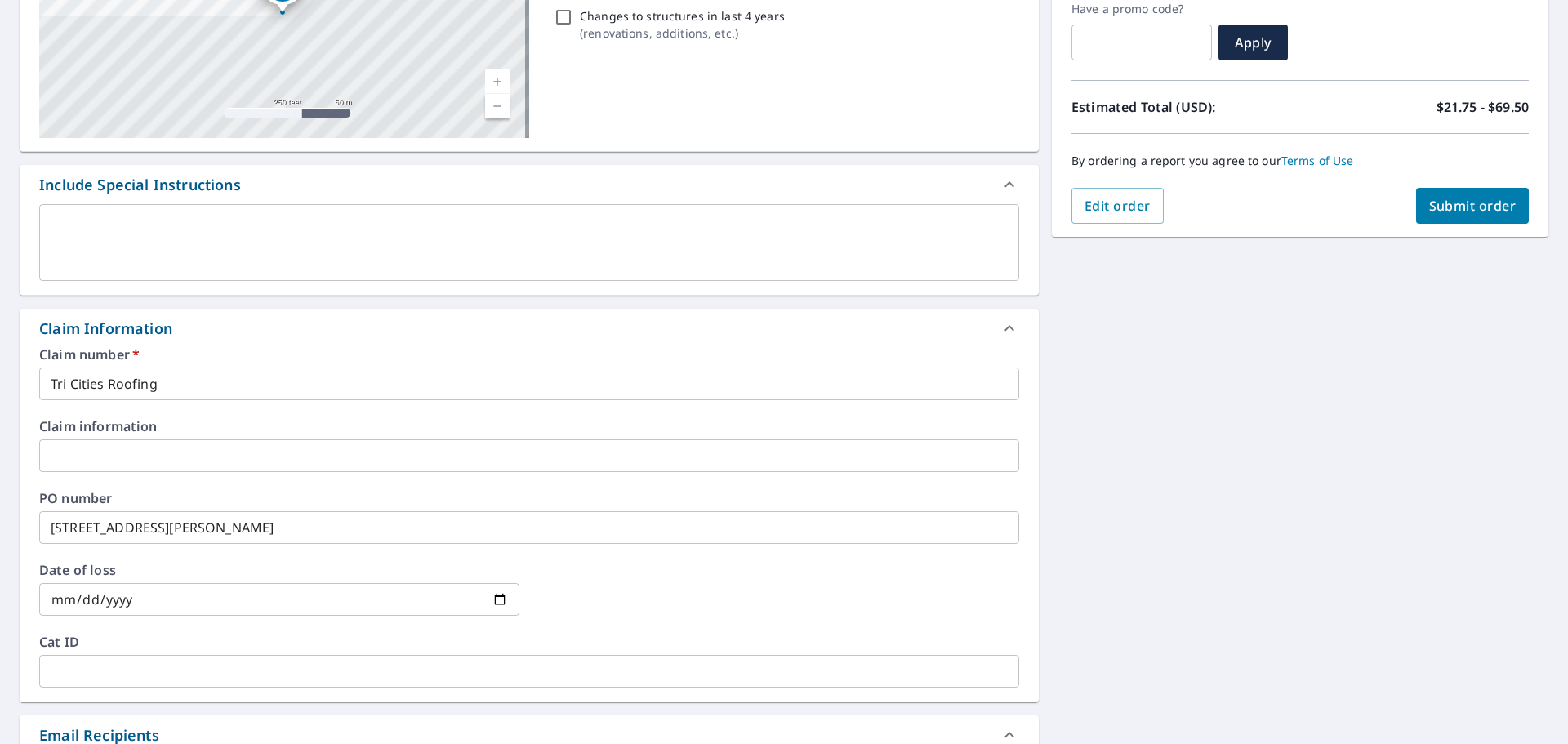
scroll to position [75, 0]
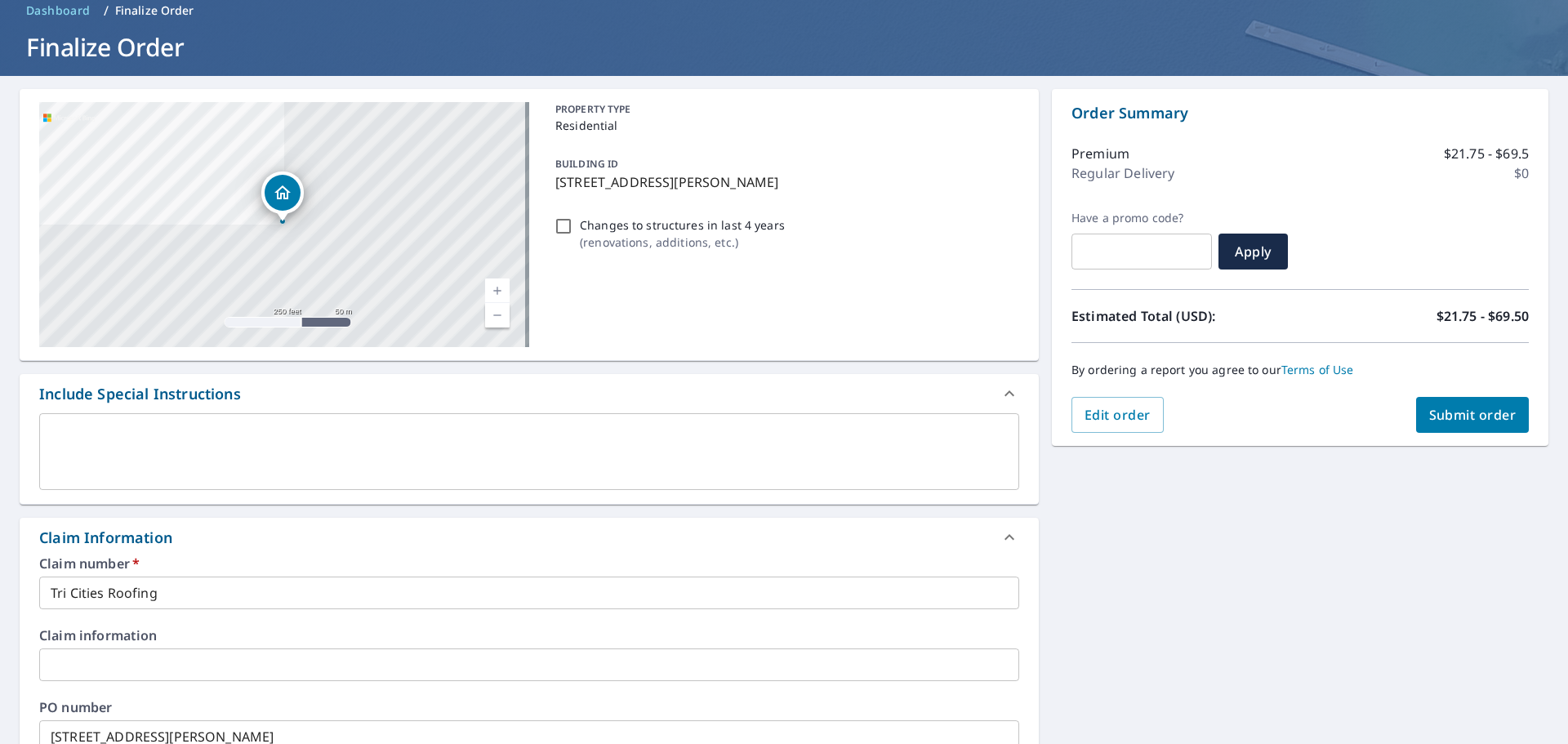
click at [1461, 415] on span "Submit order" at bounding box center [1473, 415] width 88 height 18
checkbox input "true"
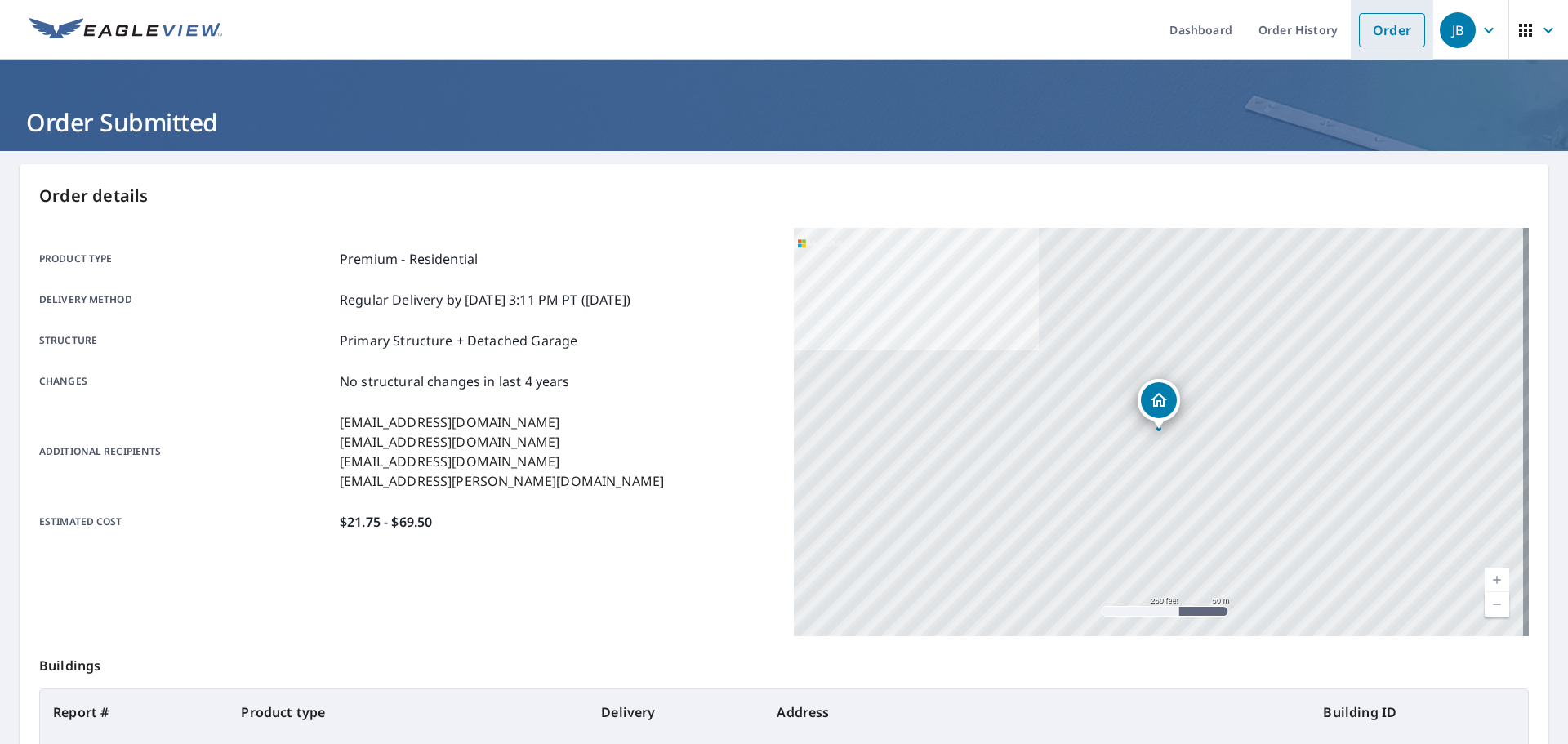
click at [1369, 35] on link "Order" at bounding box center [1392, 30] width 66 height 35
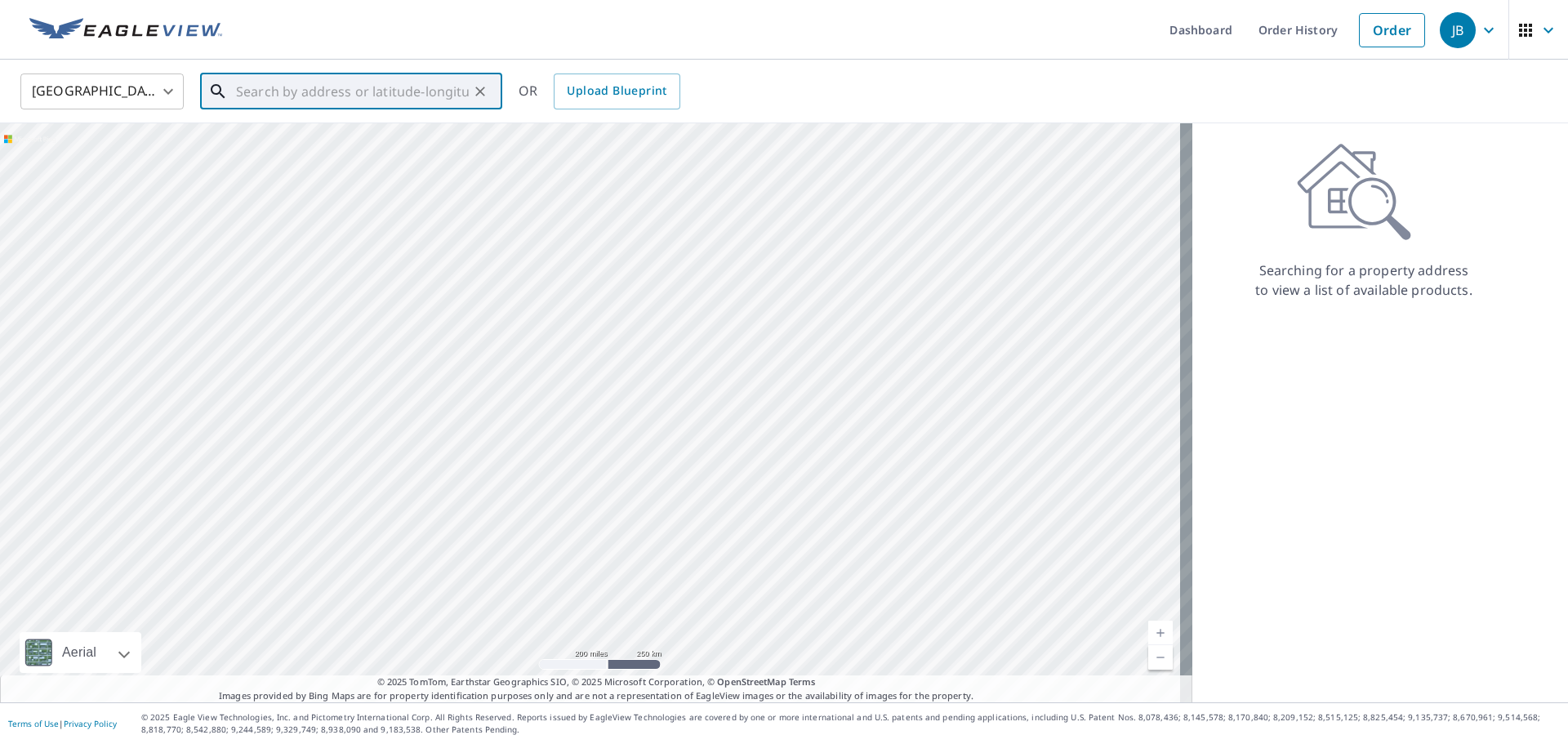
click at [366, 88] on input "text" at bounding box center [352, 91] width 233 height 46
click at [333, 154] on p "[GEOGRAPHIC_DATA]" at bounding box center [361, 157] width 257 height 16
type input "[STREET_ADDRESS][PERSON_NAME]"
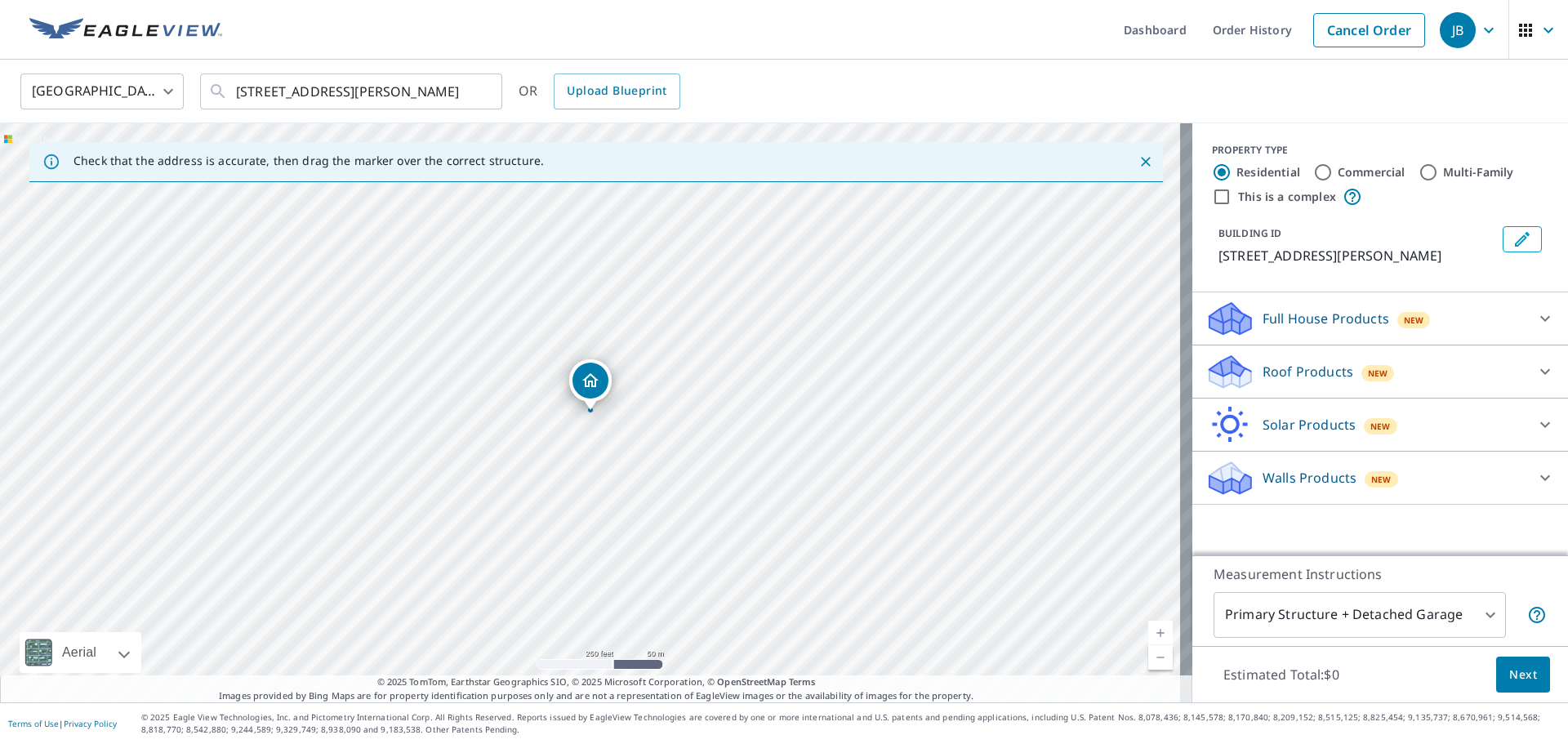
drag, startPoint x: 1364, startPoint y: 399, endPoint x: 1364, endPoint y: 389, distance: 10.0
click at [1364, 393] on div "Full House Products New Full House™ $95 Roof Products New Premium $21.75 - $69.…" at bounding box center [1380, 399] width 376 height 212
click at [1299, 363] on p "Roof Products" at bounding box center [1308, 371] width 90 height 19
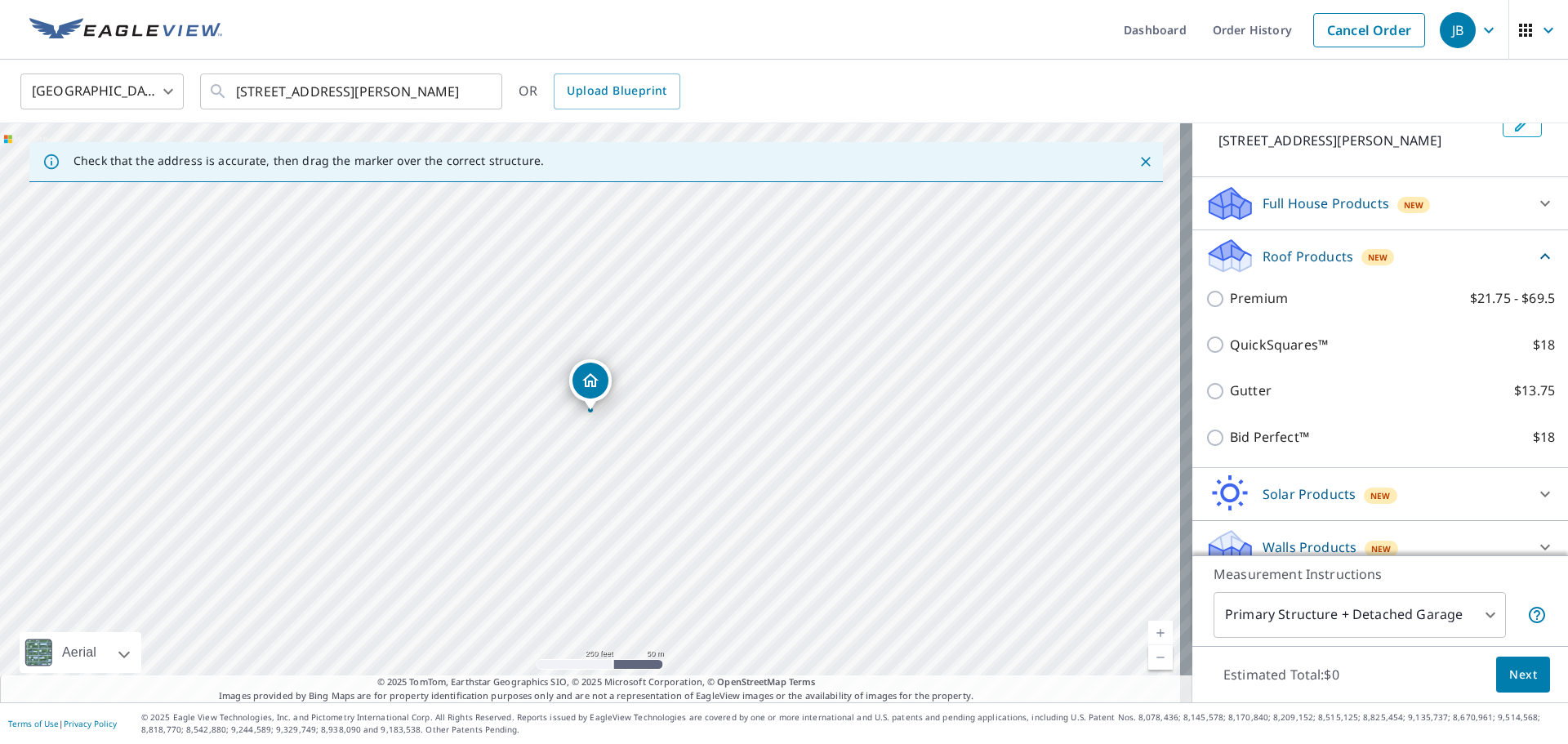
scroll to position [134, 0]
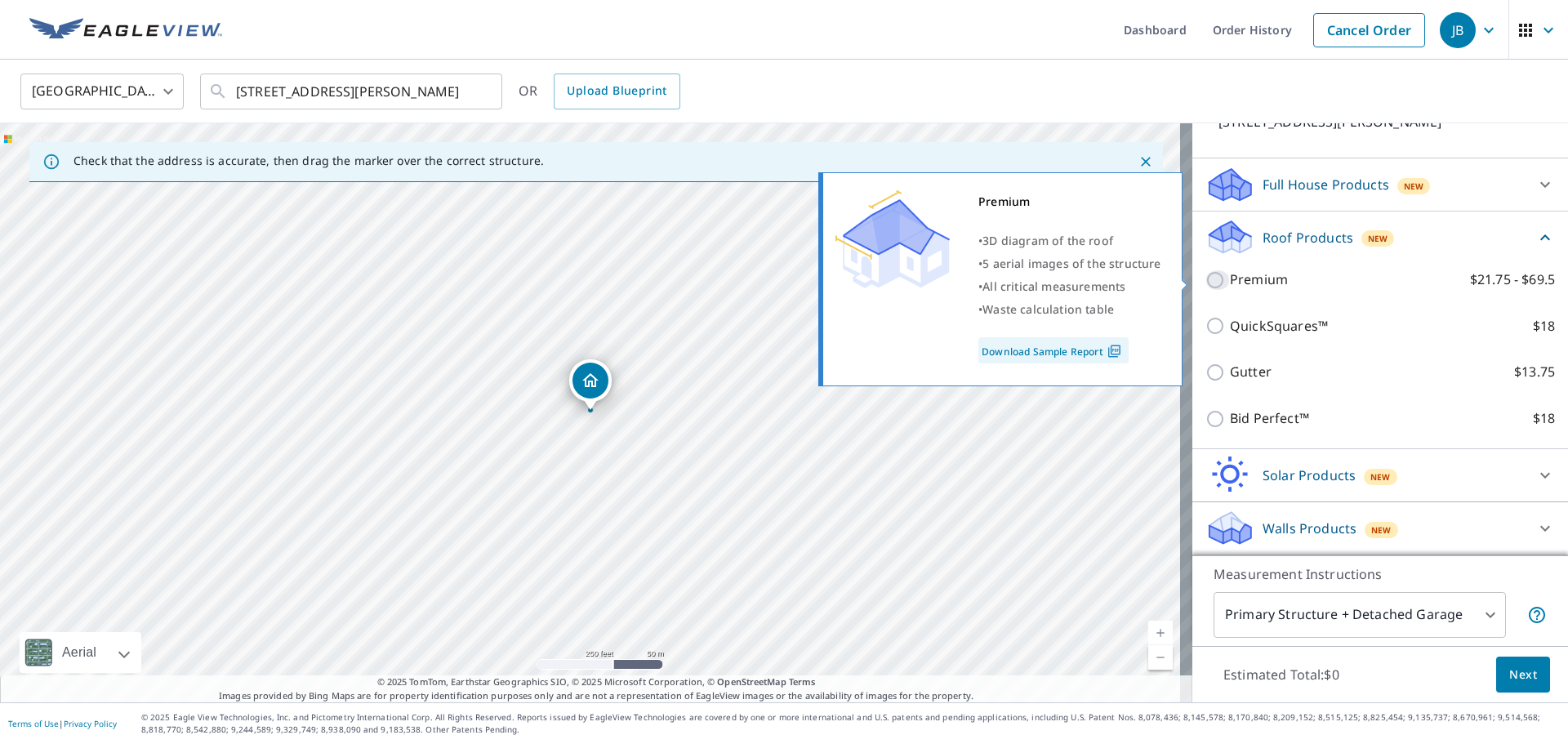
click at [1210, 282] on input "Premium $21.75 - $69.5" at bounding box center [1217, 280] width 25 height 19
checkbox input "true"
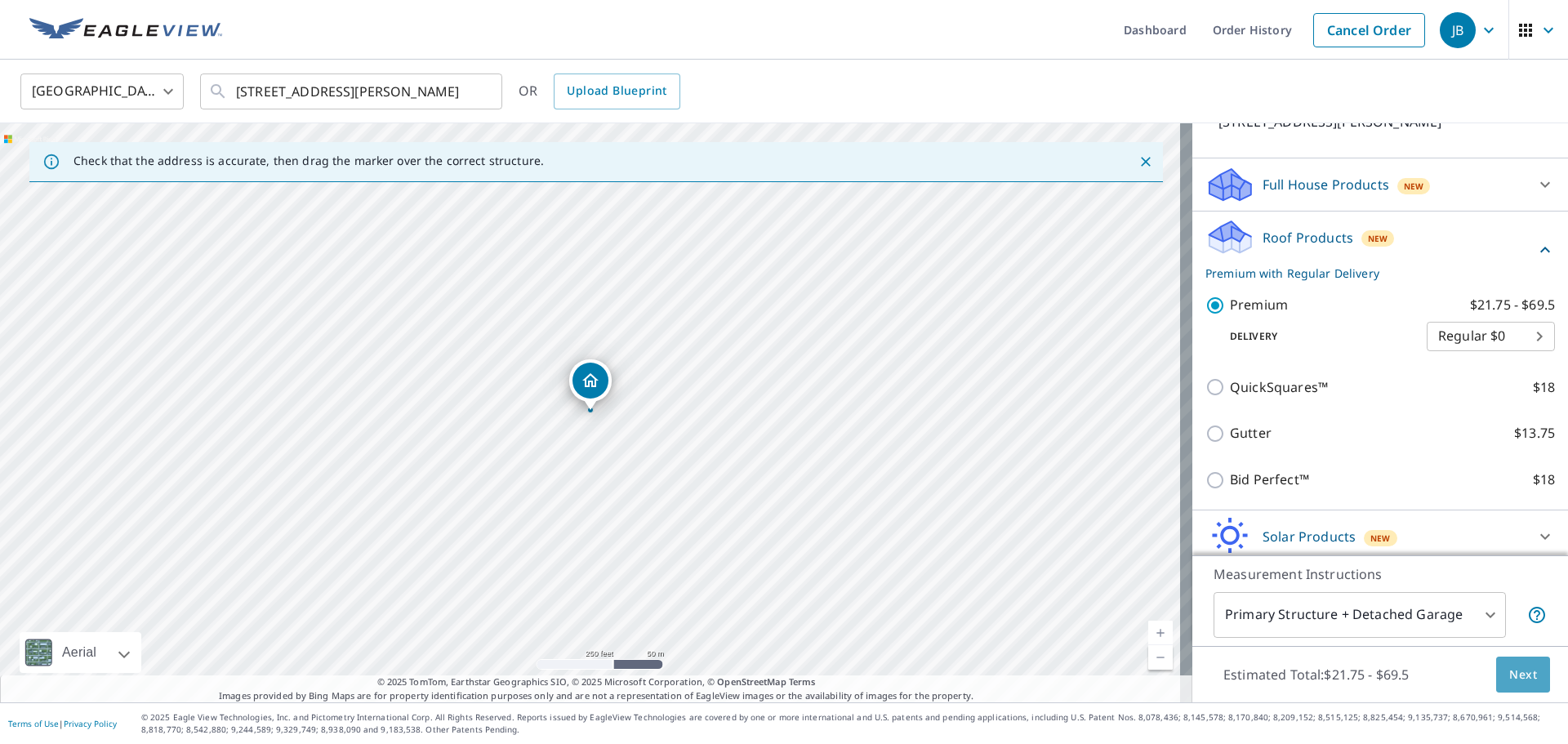
click at [1510, 674] on span "Next" at bounding box center [1523, 675] width 27 height 20
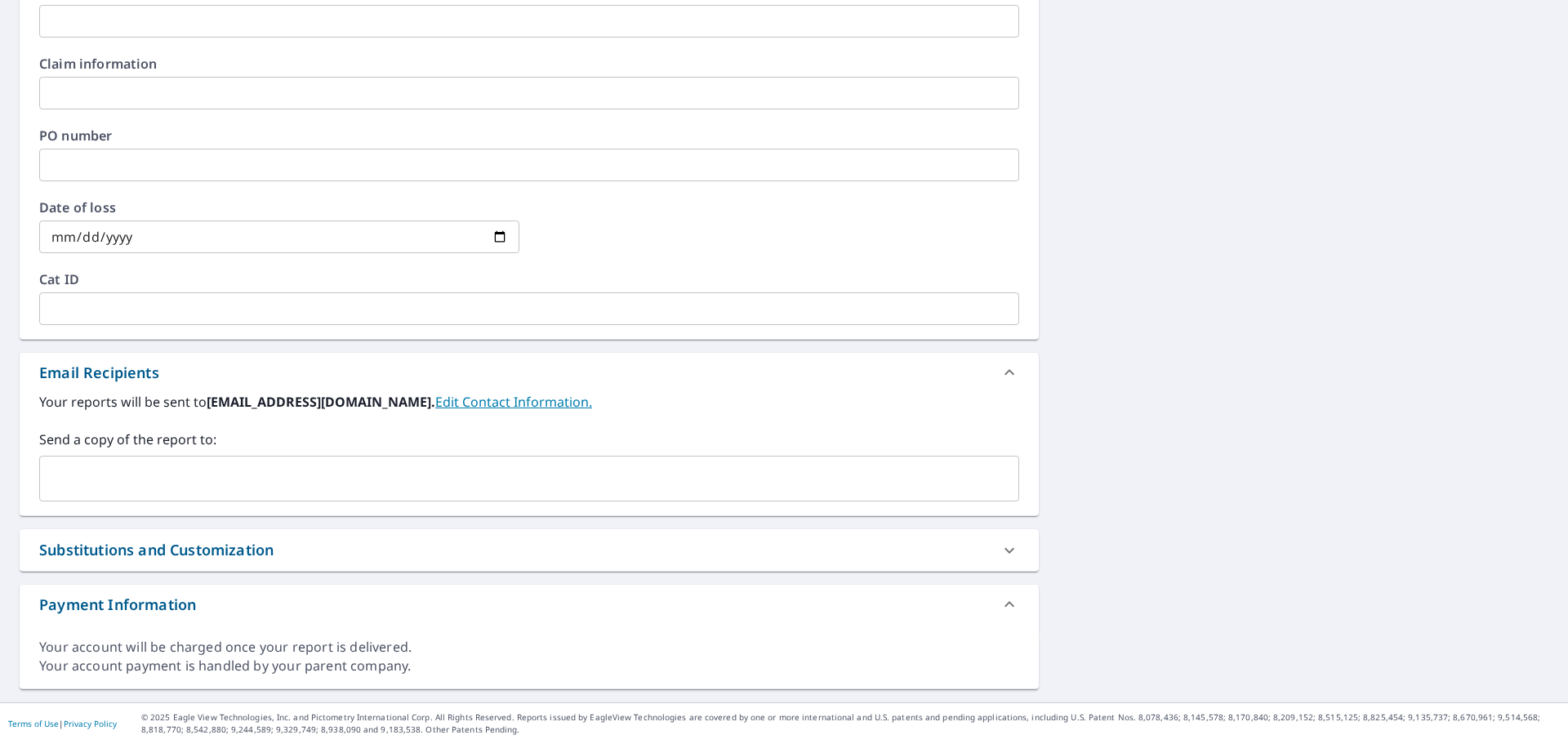
scroll to position [75, 0]
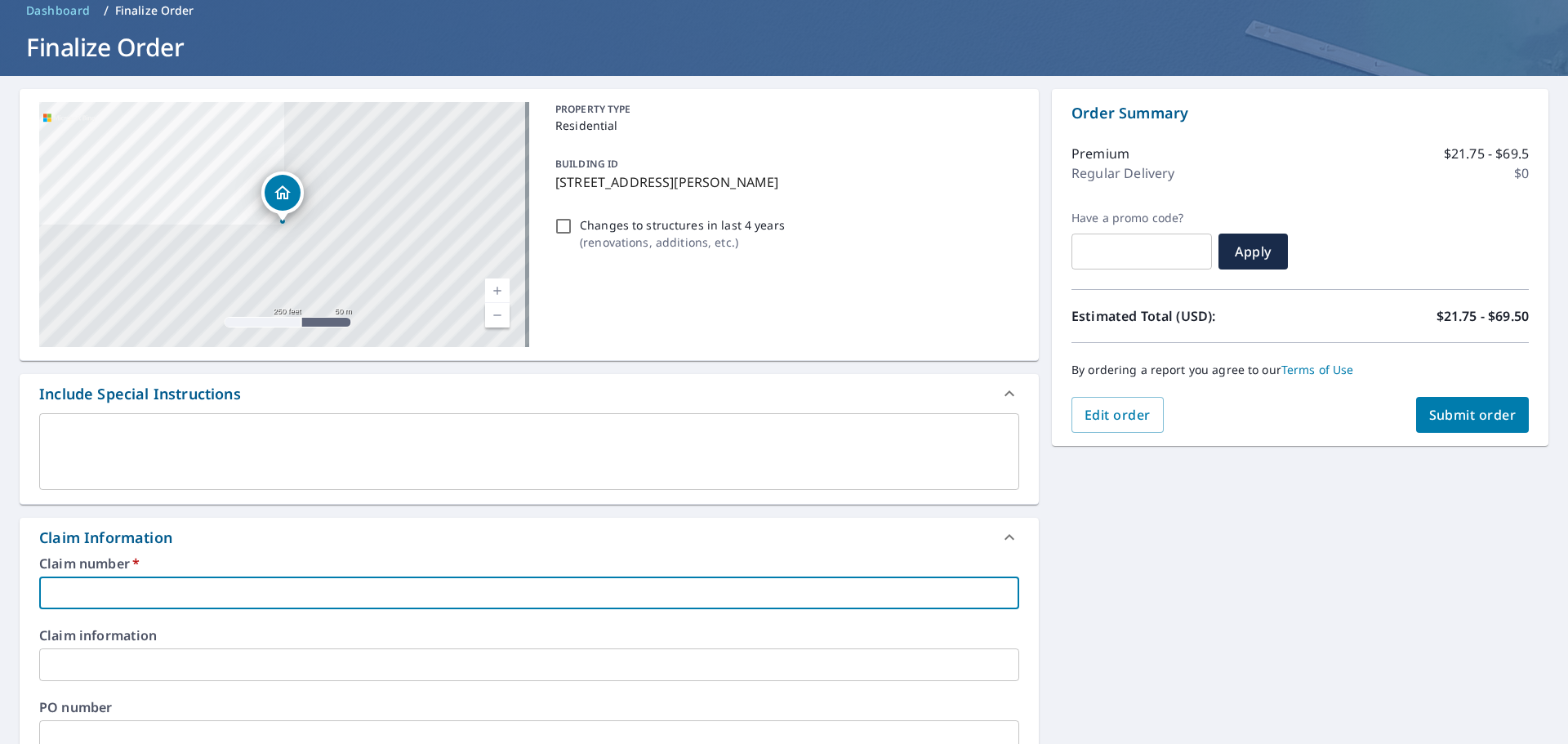
click at [281, 594] on input "text" at bounding box center [529, 593] width 980 height 33
type input "Tri Cities Roofing"
checkbox input "true"
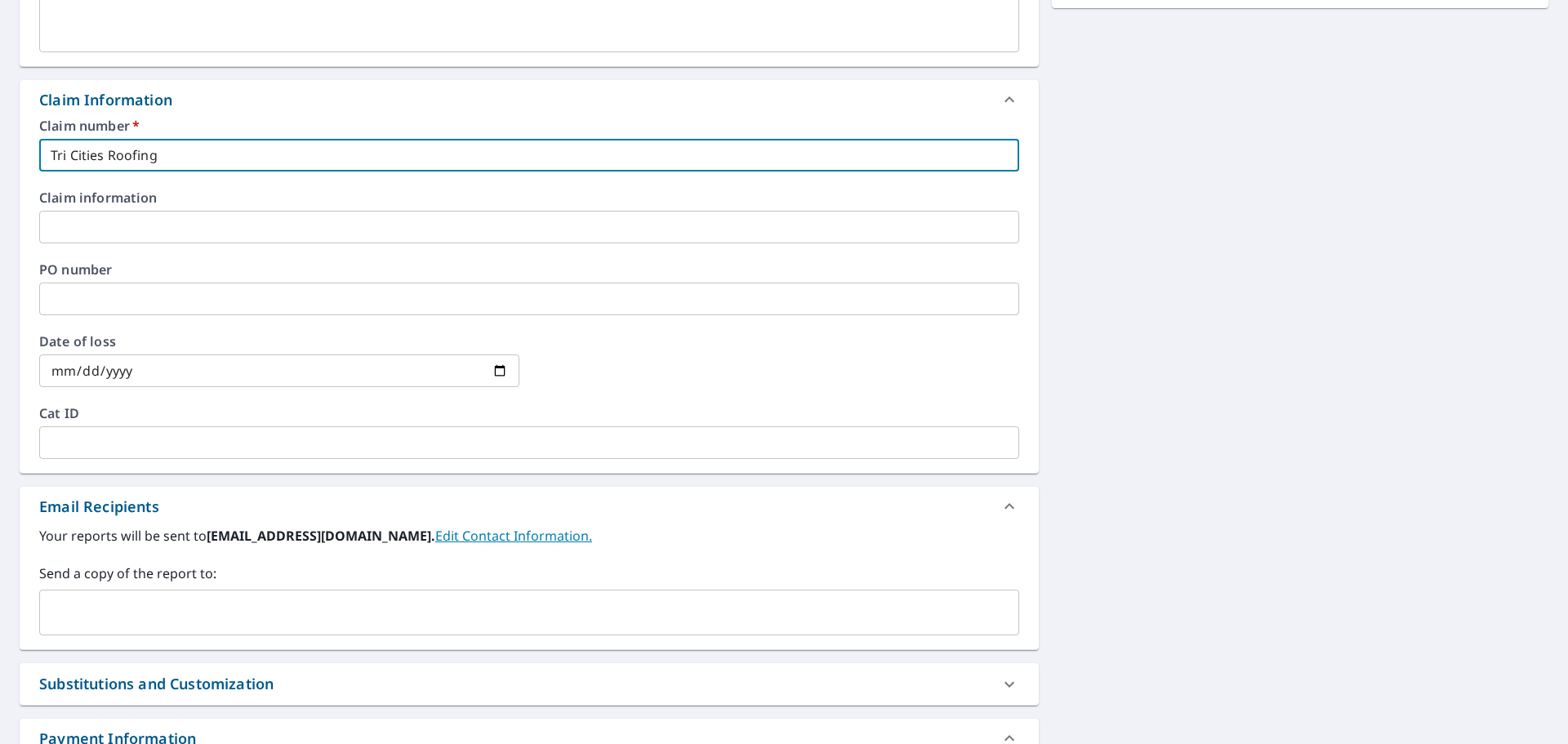
scroll to position [484, 0]
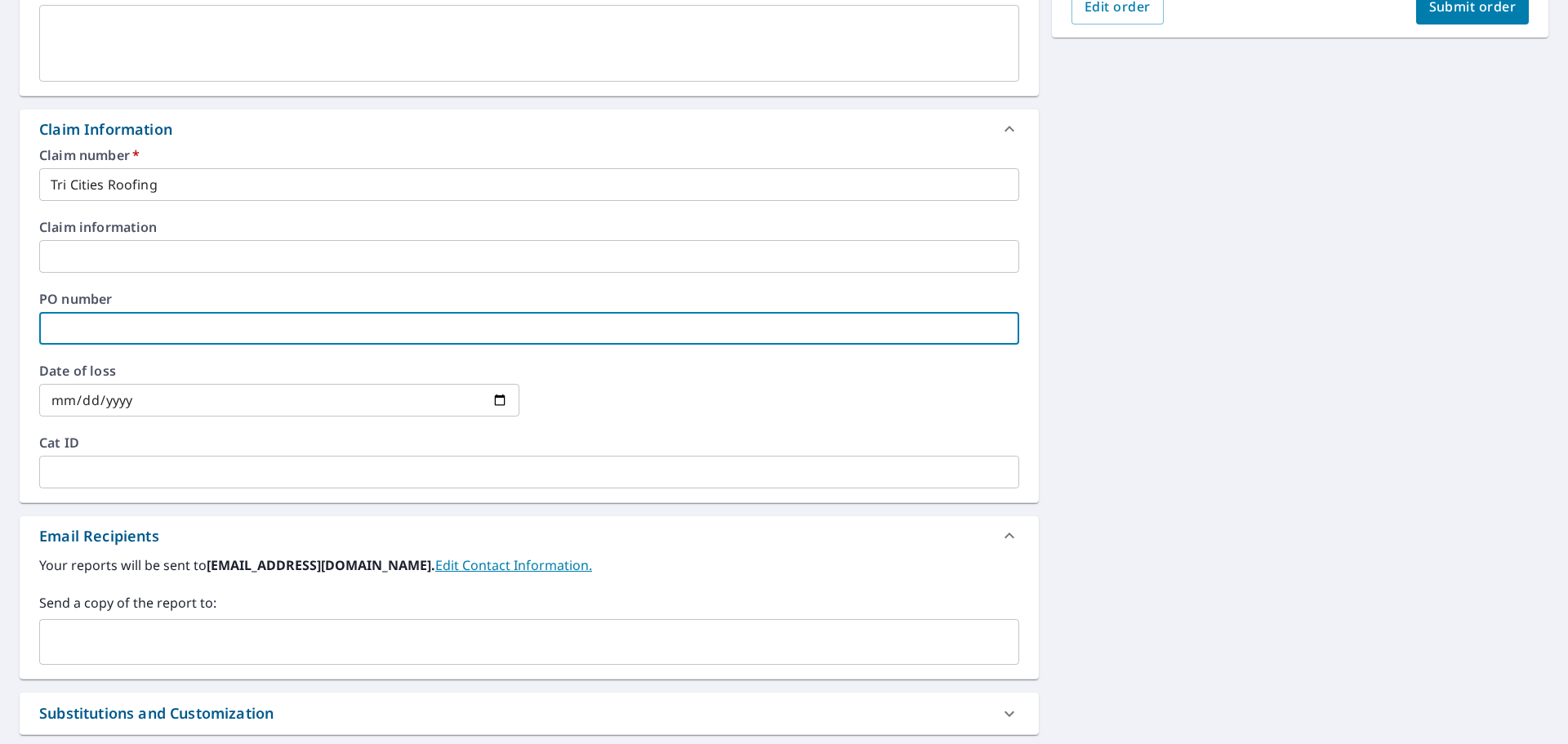
click at [134, 320] on input "text" at bounding box center [529, 328] width 980 height 33
type input "4"
checkbox input "true"
type input "41"
checkbox input "true"
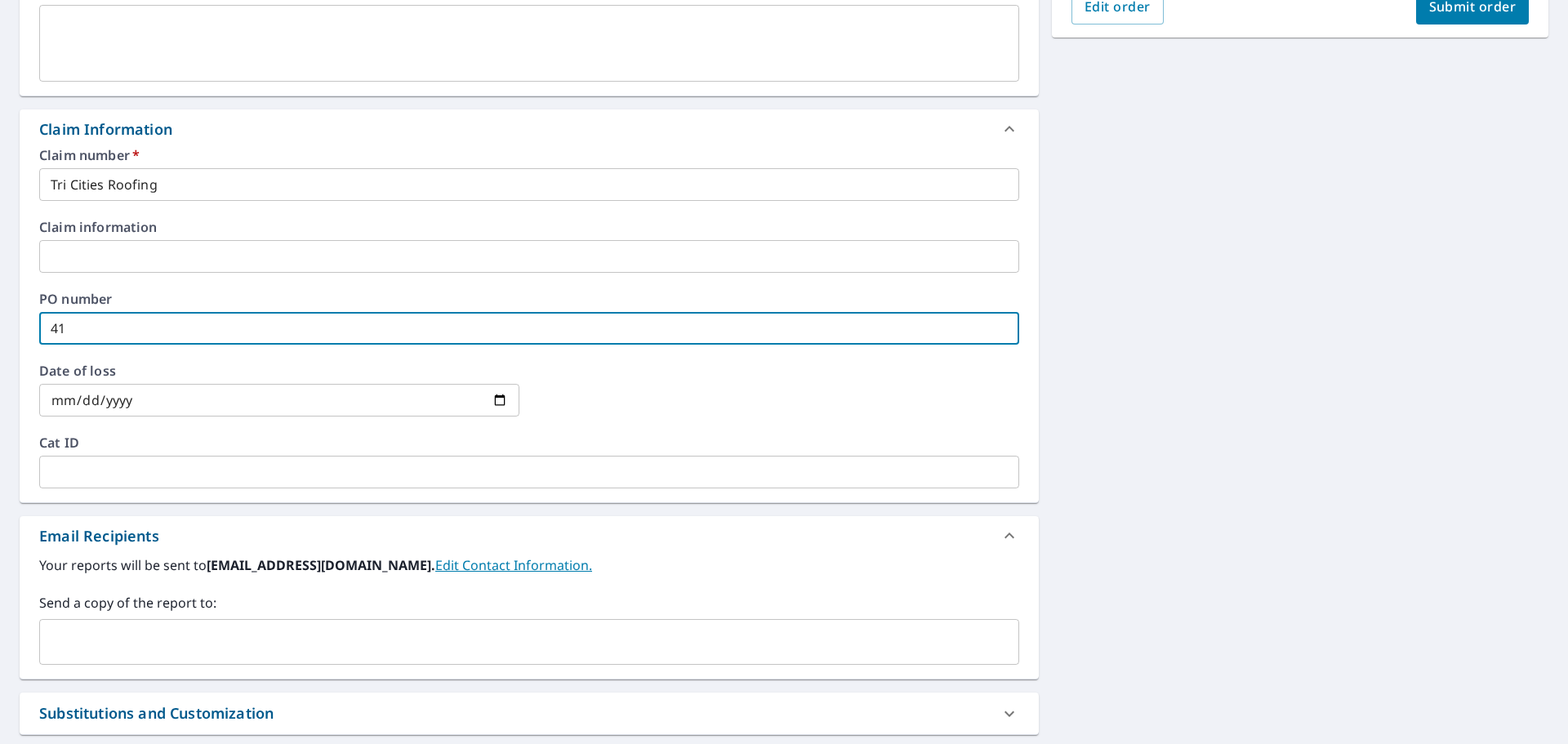
type input "415"
checkbox input "true"
type input "4155"
checkbox input "true"
type input "4155"
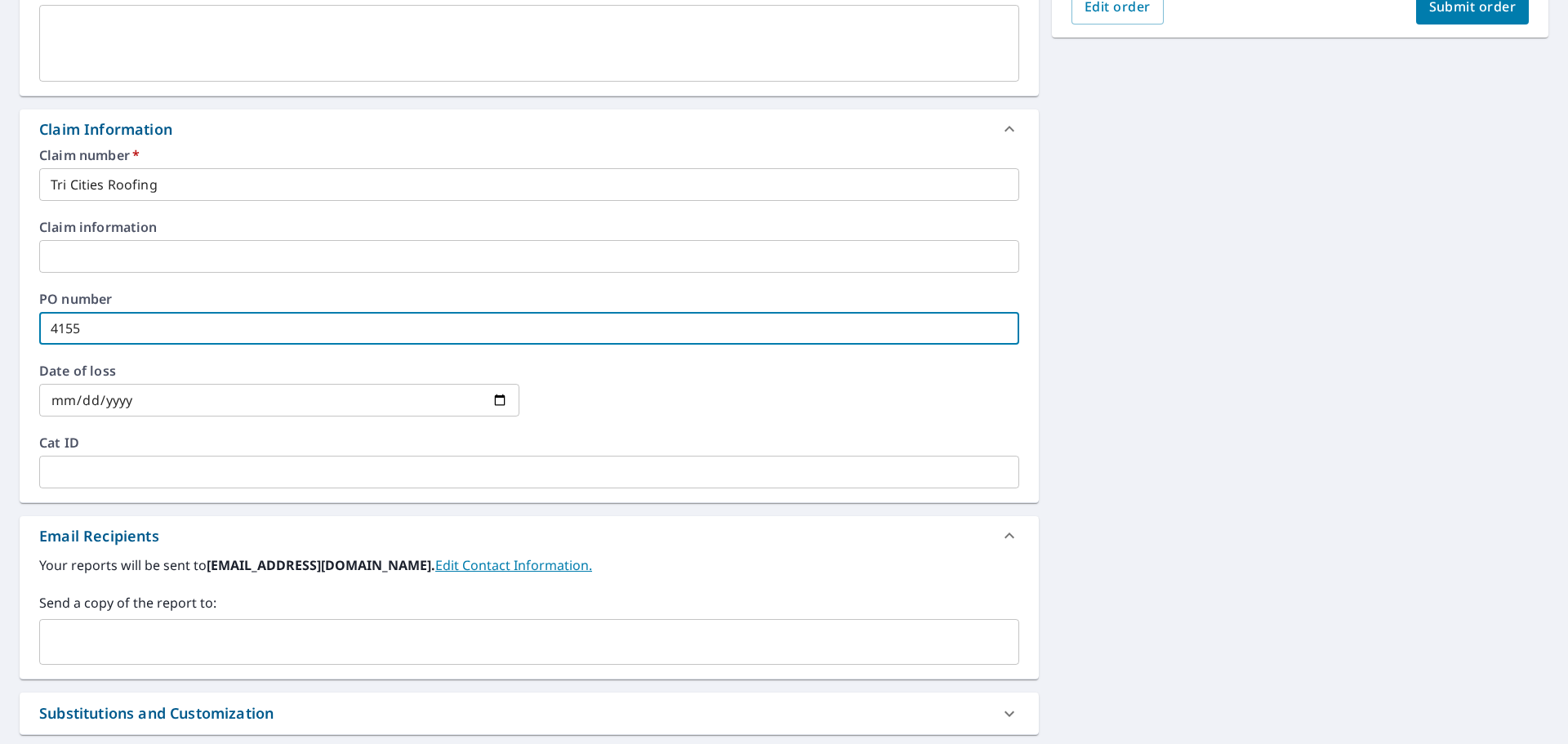
checkbox input "true"
type input "4155 T"
checkbox input "true"
type input "4155 TA"
checkbox input "true"
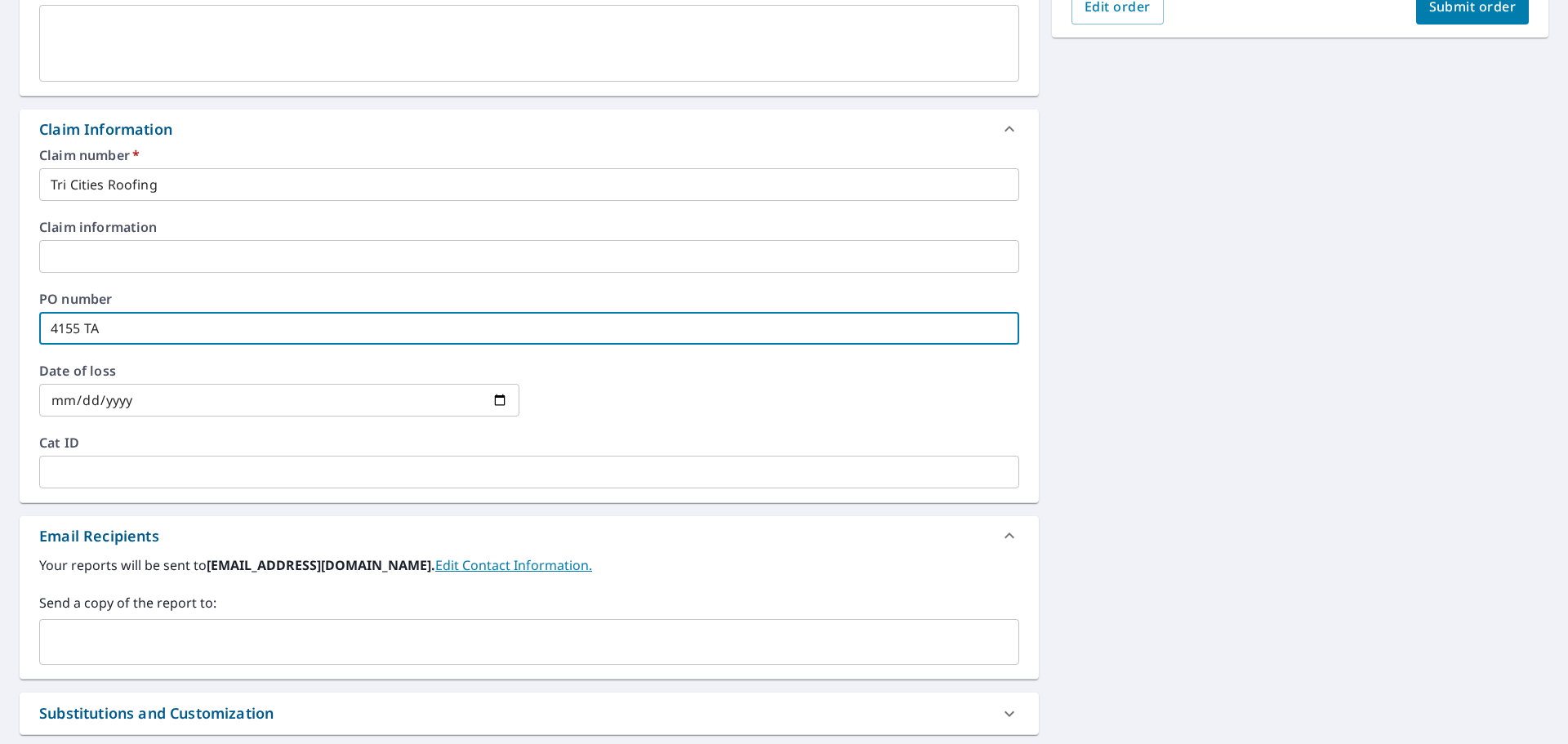
type input "4155 TAM"
checkbox input "true"
type input "4155 [PERSON_NAME]"
checkbox input "true"
type input "4155 [PERSON_NAME]"
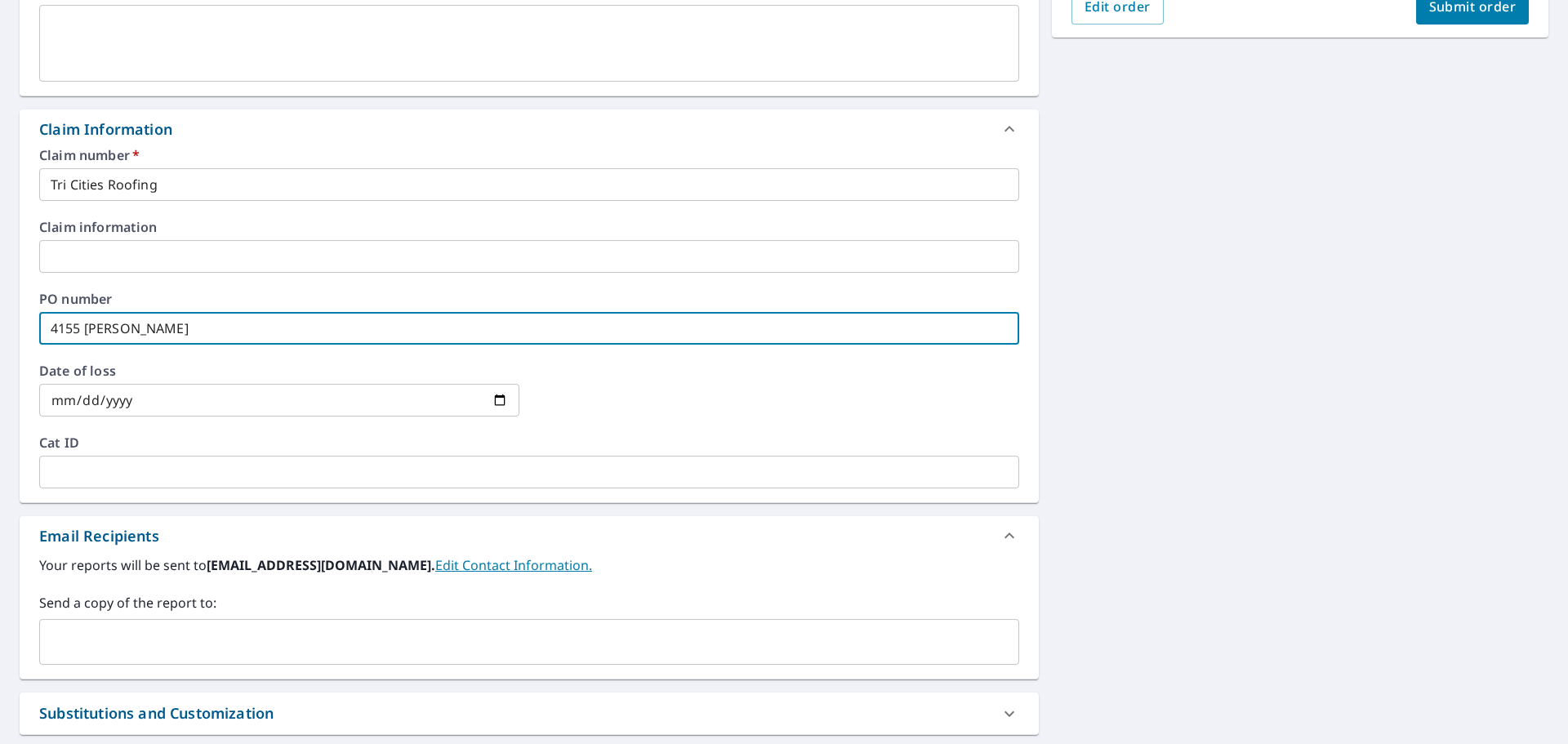
checkbox input "true"
type input "4155 [PERSON_NAME] S"
checkbox input "true"
type input "[STREET_ADDRESS][PERSON_NAME]"
checkbox input "true"
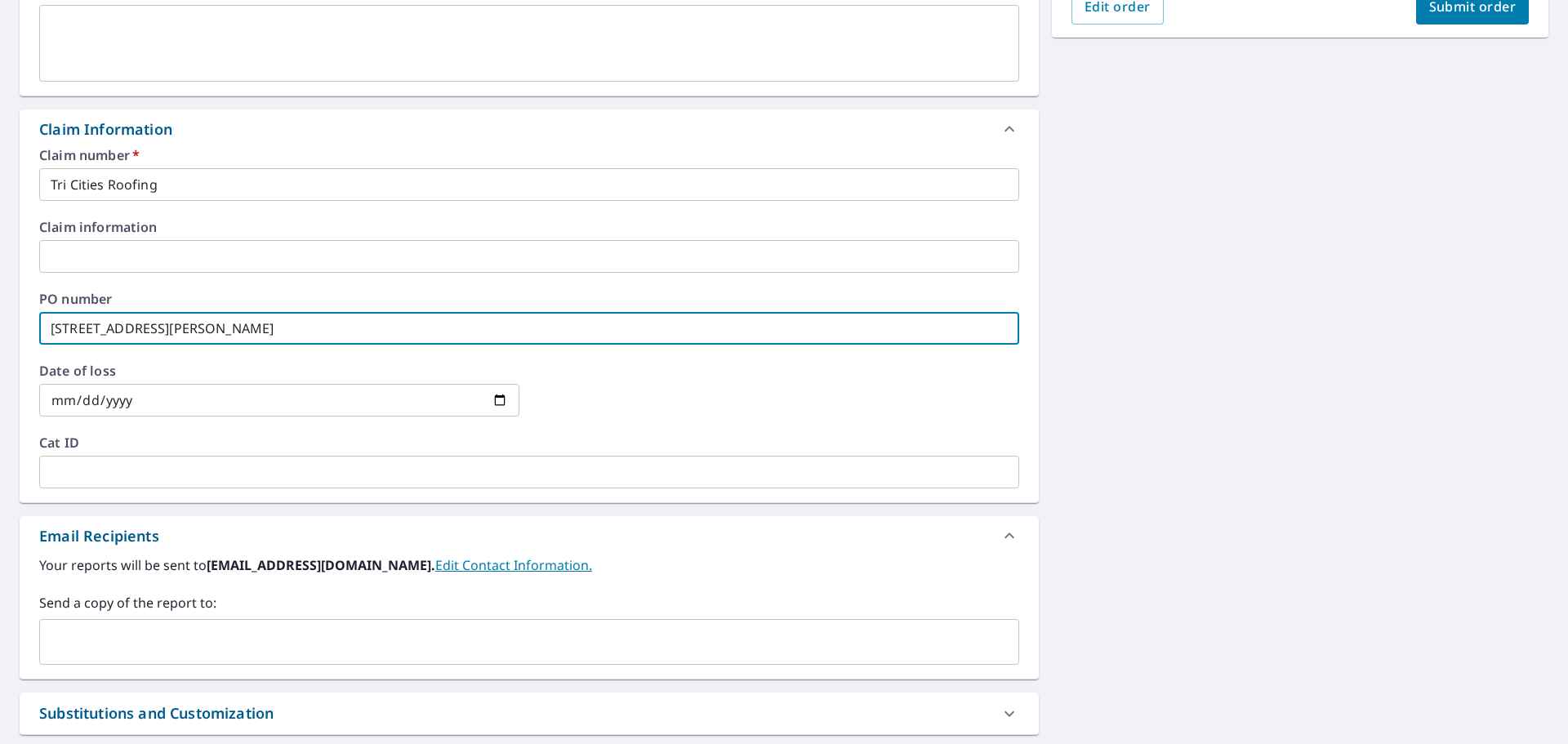
type input "[STREET_ADDRESS][PERSON_NAME]"
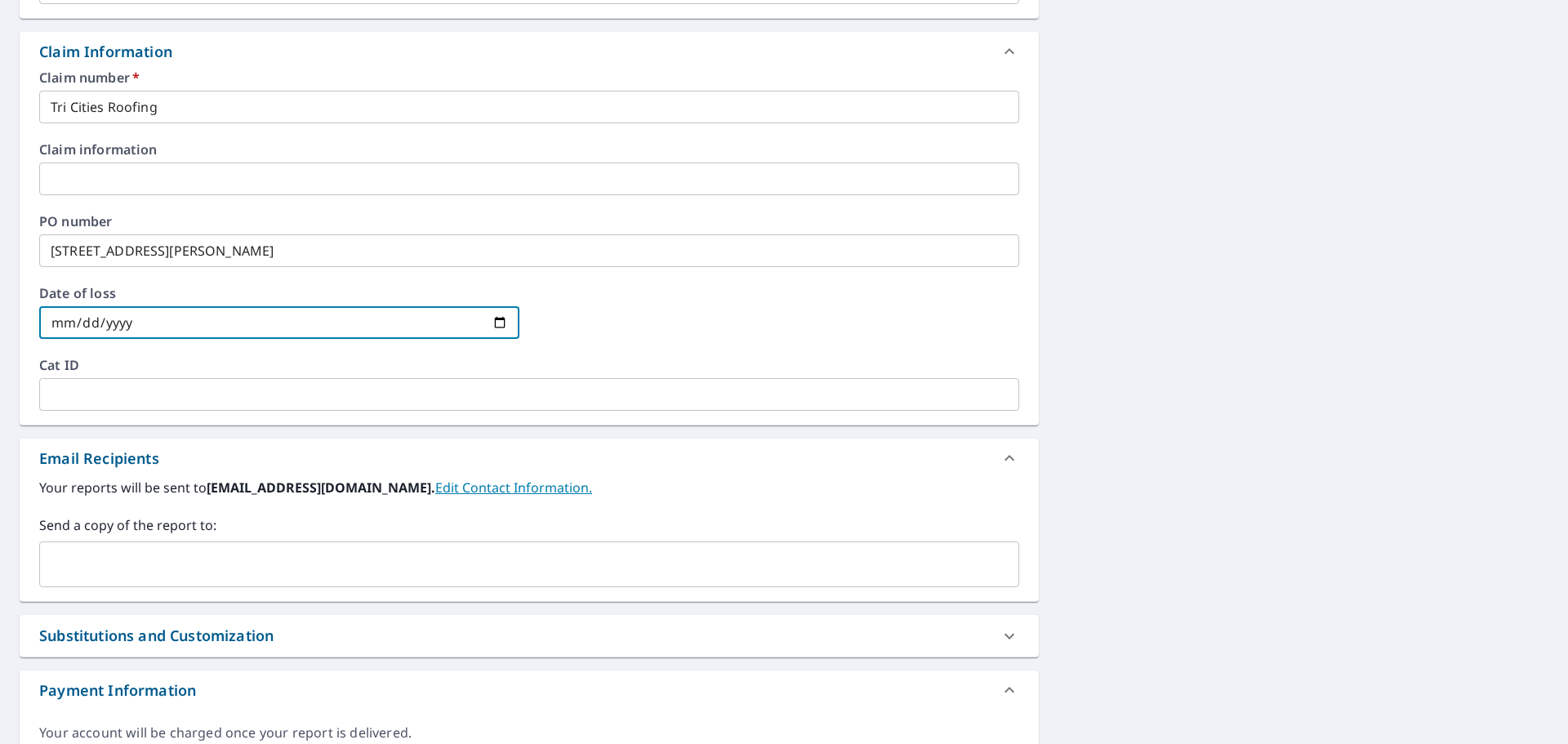
scroll to position [647, 0]
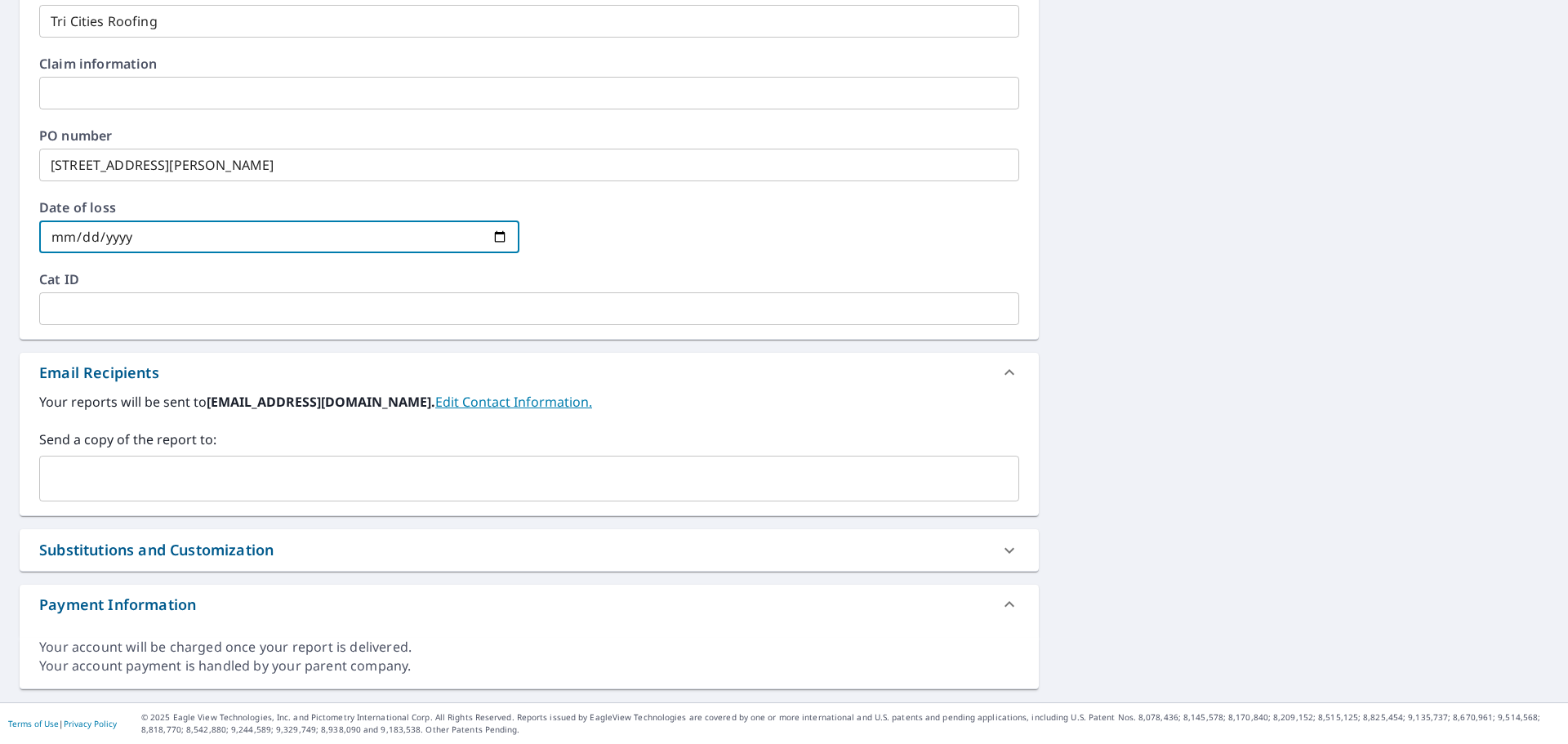
click at [216, 482] on input "text" at bounding box center [517, 479] width 941 height 31
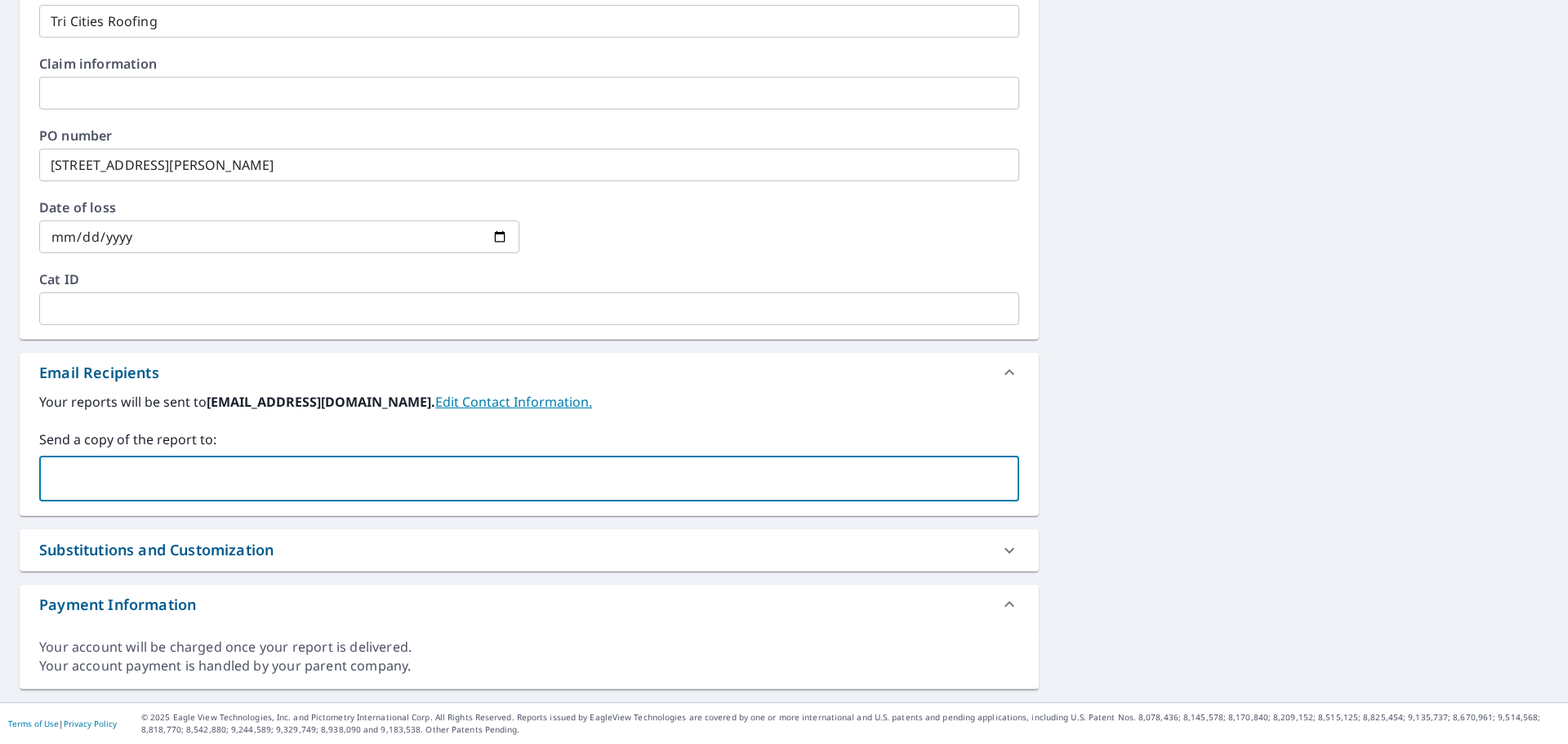
click at [380, 473] on input "text" at bounding box center [517, 479] width 941 height 31
paste input "[EMAIL_ADDRESS][PERSON_NAME][DOMAIN_NAME]"
type input "[EMAIL_ADDRESS][PERSON_NAME][DOMAIN_NAME]"
checkbox input "true"
click at [313, 494] on div "[EMAIL_ADDRESS][PERSON_NAME][DOMAIN_NAME] ​" at bounding box center [529, 479] width 980 height 46
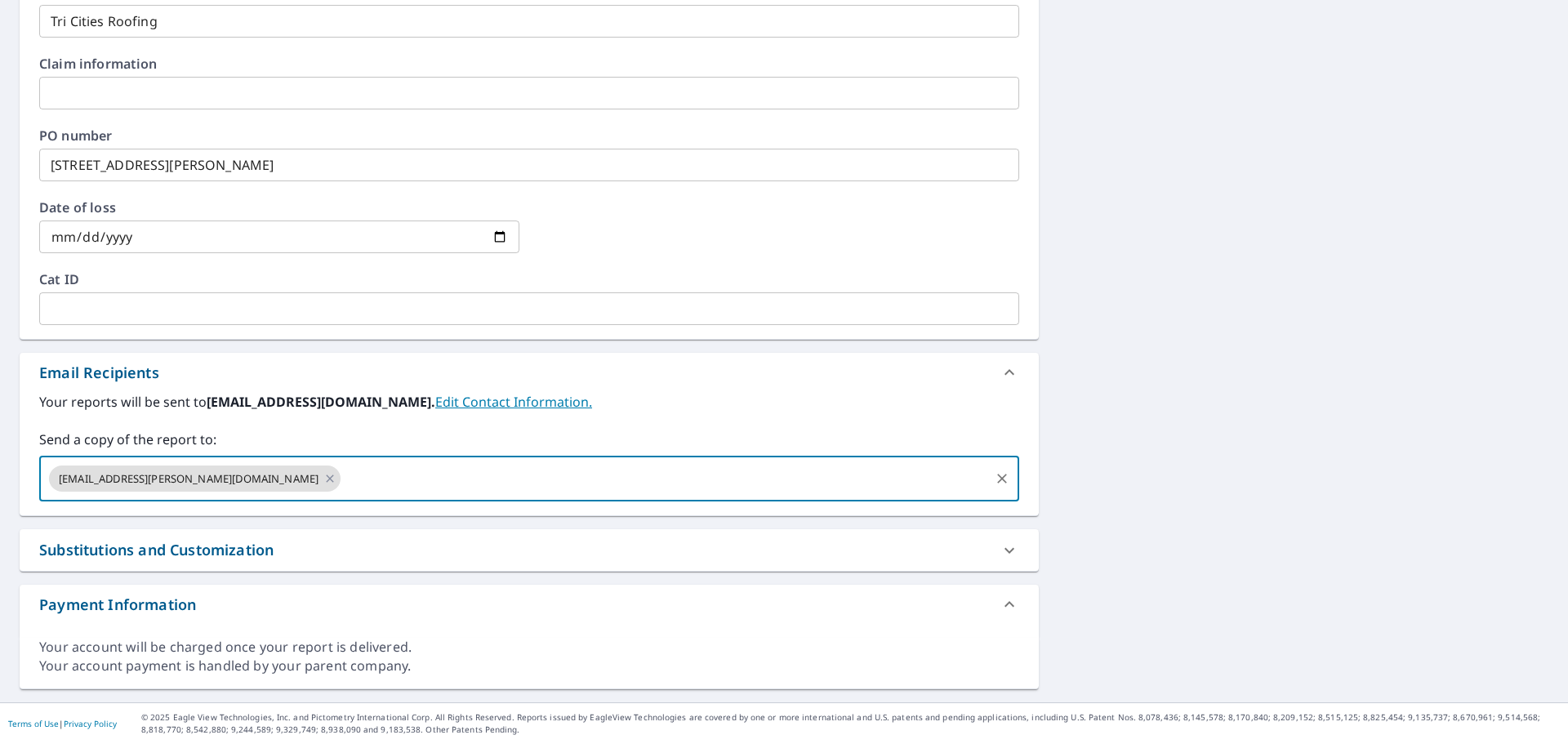
paste input "[EMAIL_ADDRESS][DOMAIN_NAME]"
type input "[EMAIL_ADDRESS][DOMAIN_NAME]"
checkbox input "true"
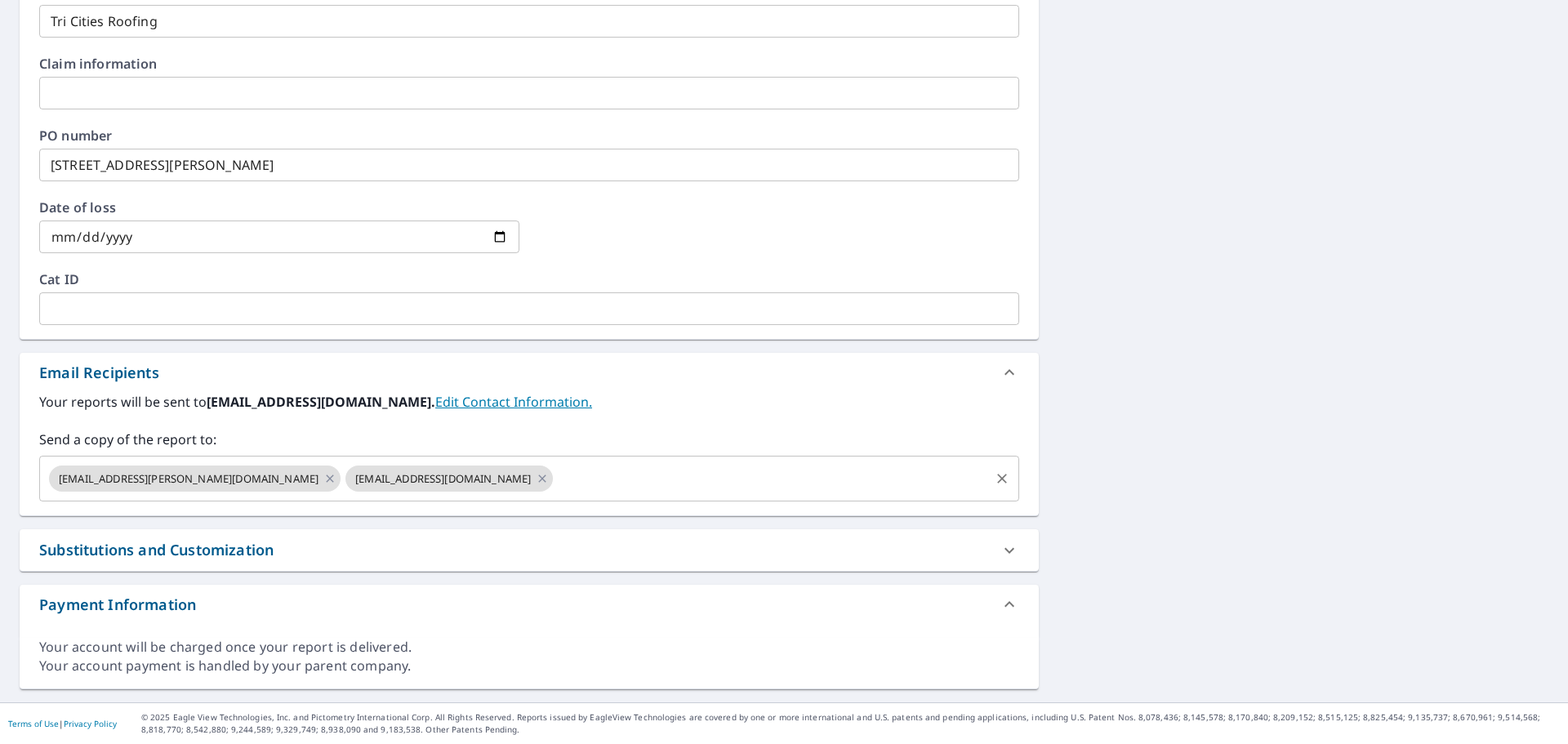
click at [567, 493] on input "text" at bounding box center [771, 479] width 432 height 31
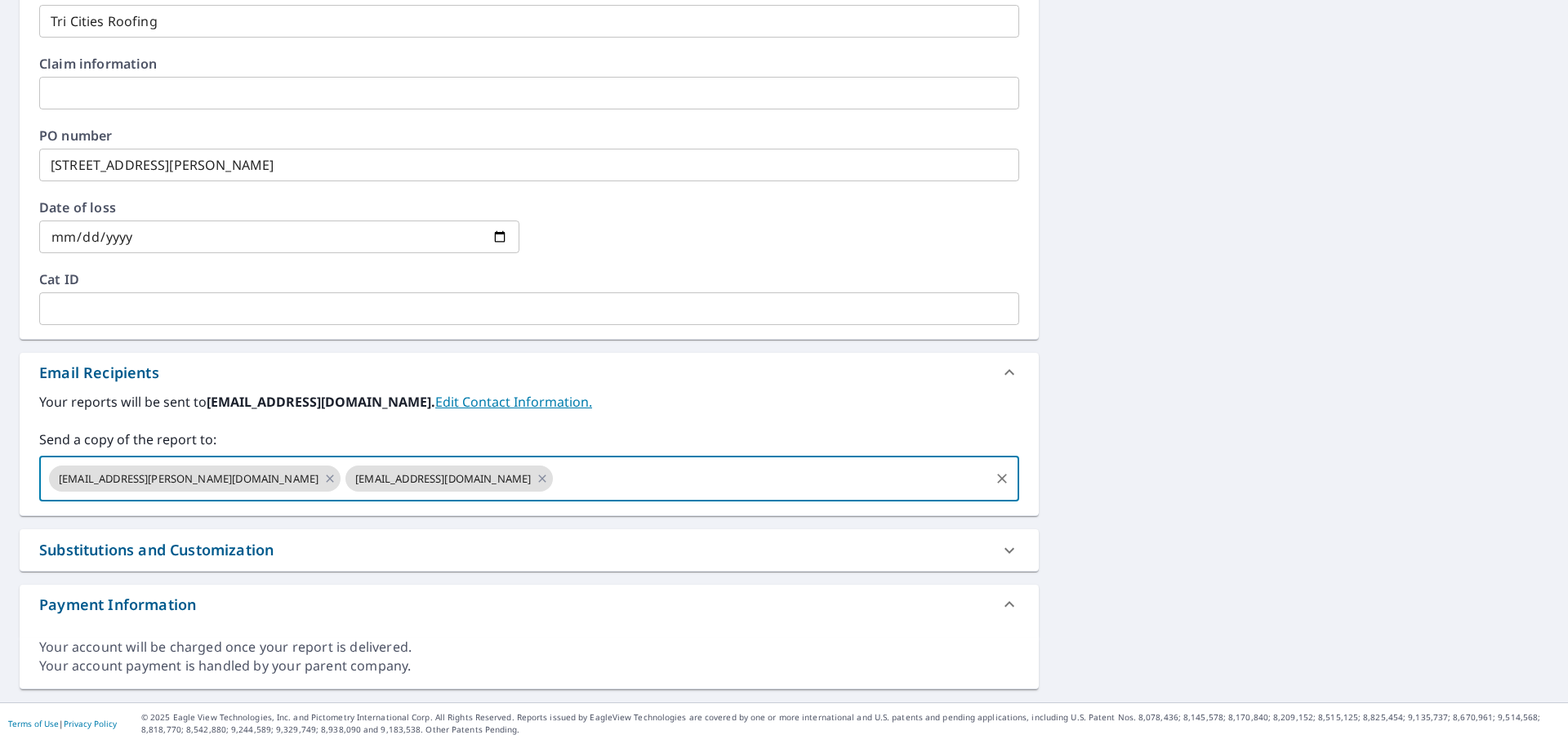
paste input "[EMAIL_ADDRESS][DOMAIN_NAME]"
type input "[EMAIL_ADDRESS][DOMAIN_NAME]"
checkbox input "true"
click at [728, 462] on div "[EMAIL_ADDRESS][PERSON_NAME][DOMAIN_NAME] [EMAIL_ADDRESS][DOMAIN_NAME] [EMAIL_A…" at bounding box center [529, 479] width 980 height 46
paste input "[EMAIL_ADDRESS][DOMAIN_NAME]"
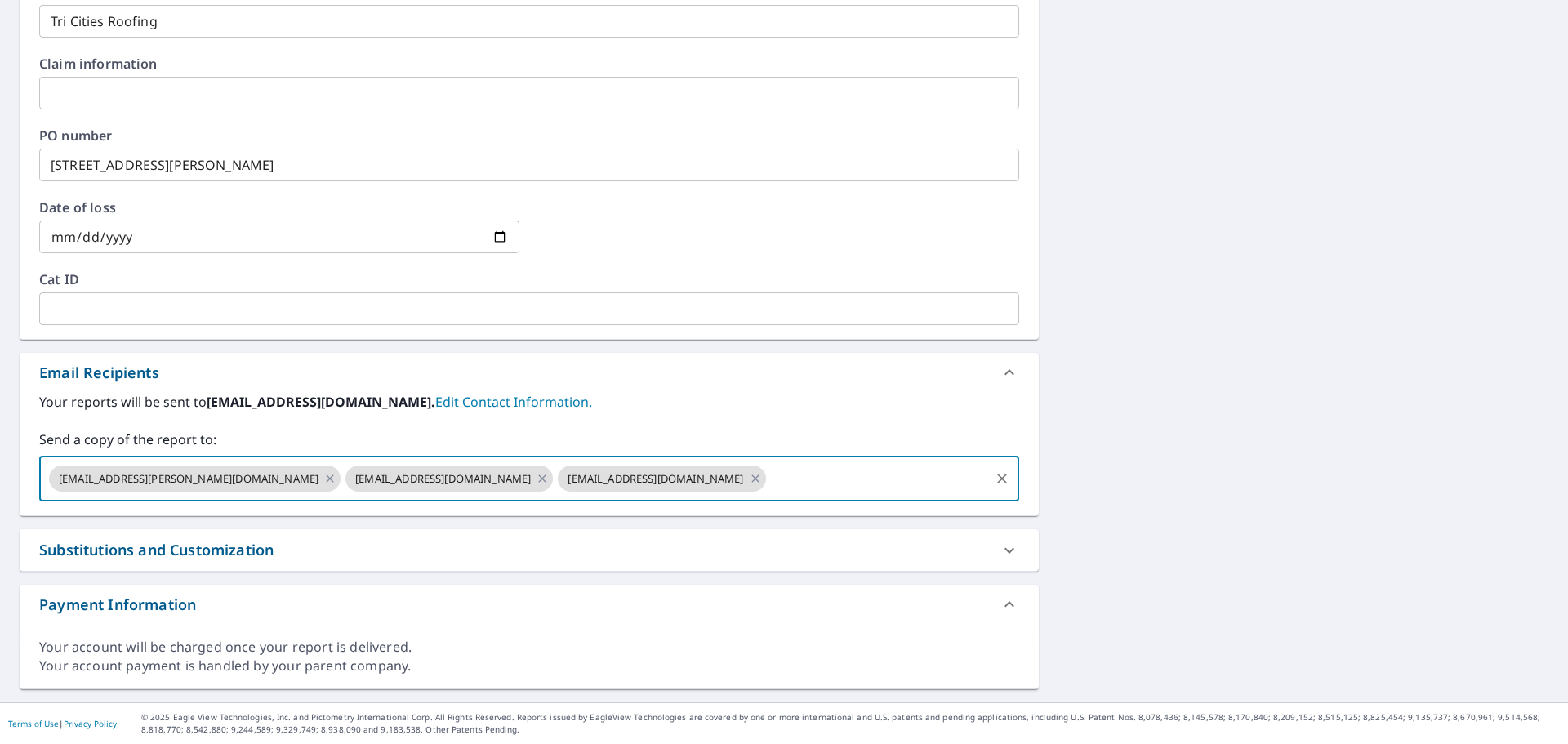
type input "[EMAIL_ADDRESS][DOMAIN_NAME]"
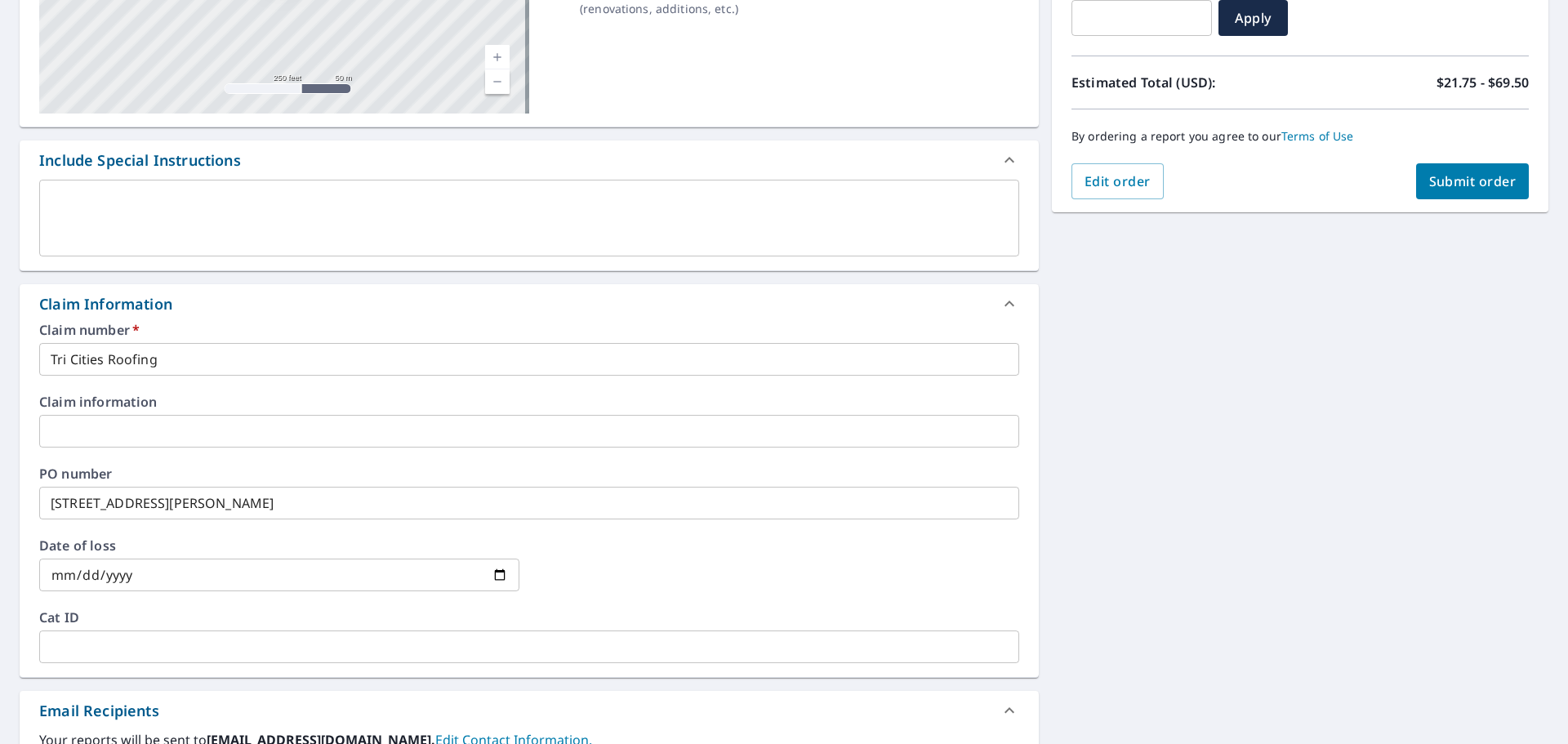
scroll to position [0, 0]
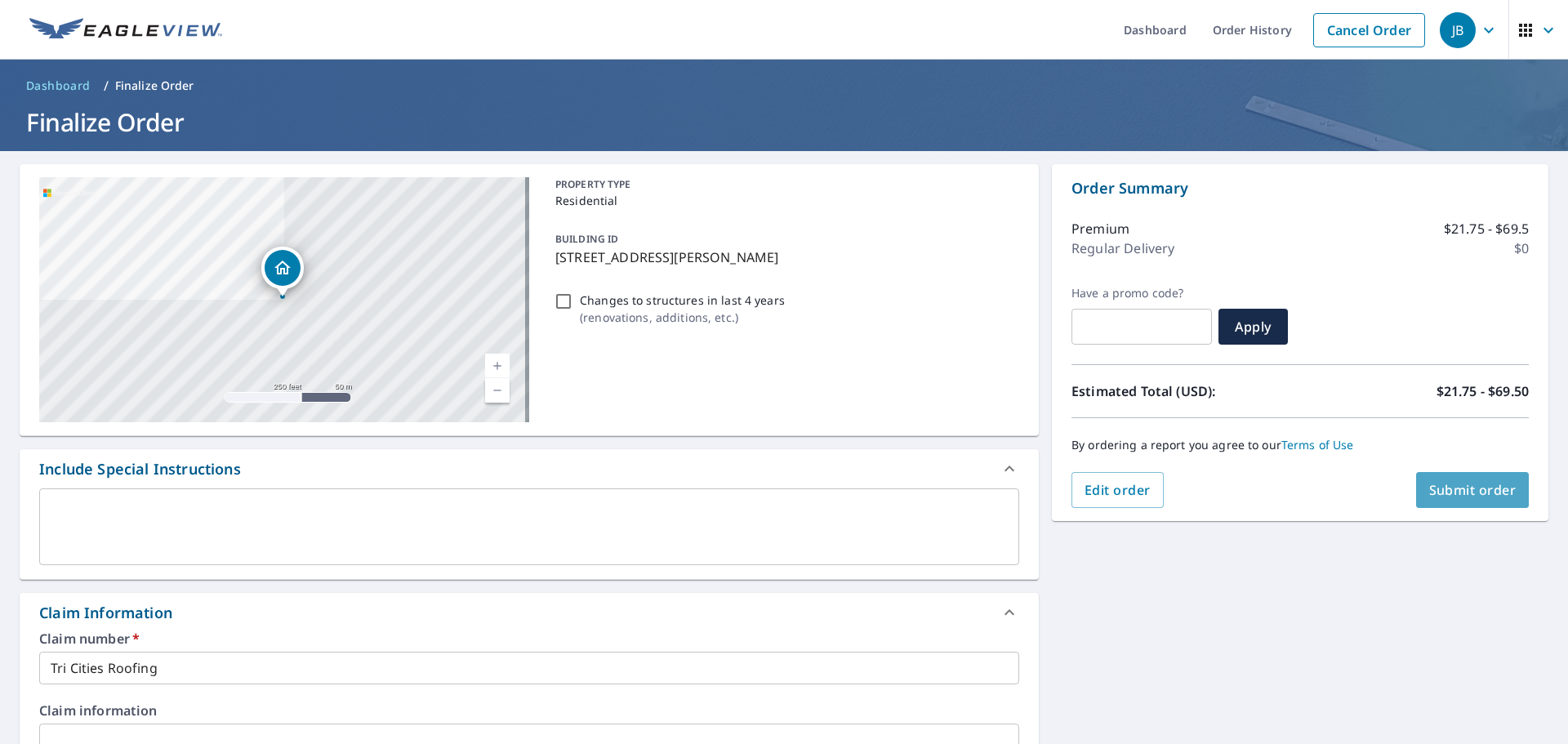
click at [1489, 493] on span "Submit order" at bounding box center [1473, 490] width 88 height 18
checkbox input "true"
